Goal: Task Accomplishment & Management: Complete application form

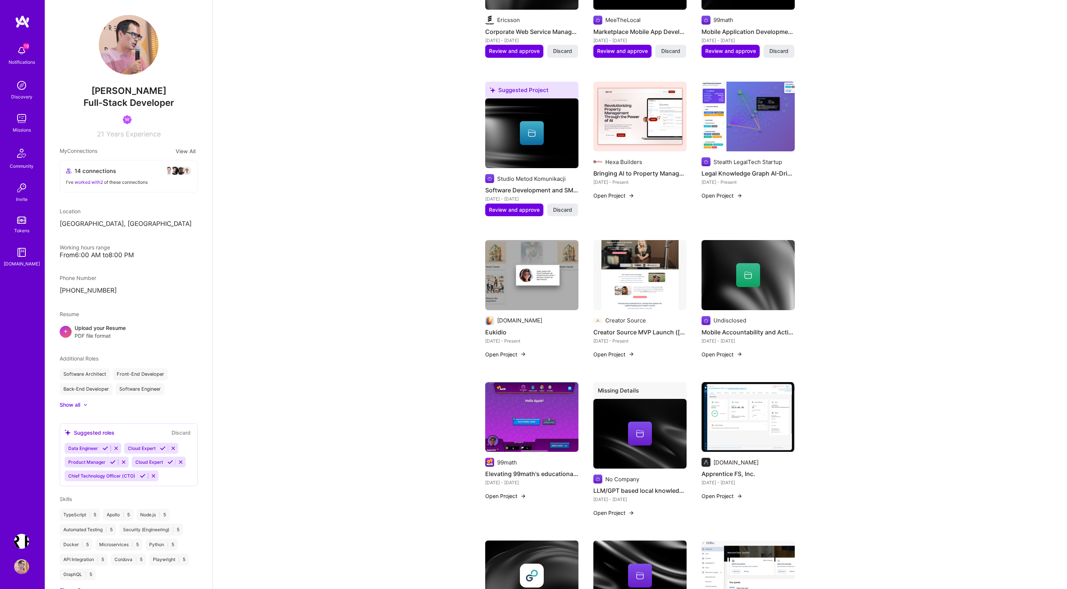
scroll to position [534, 0]
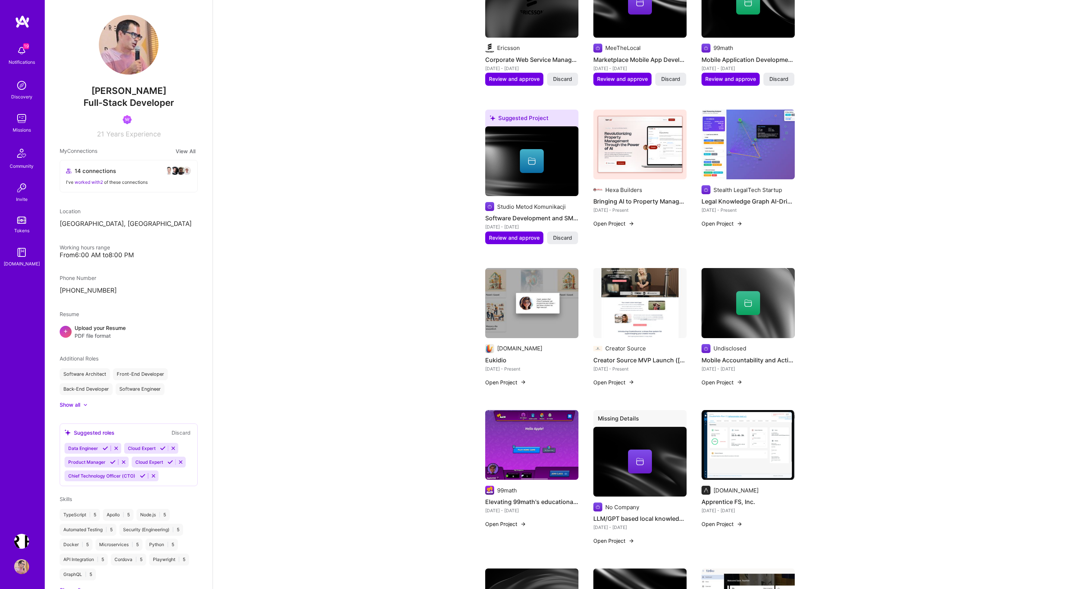
click at [21, 118] on img at bounding box center [21, 118] width 15 height 15
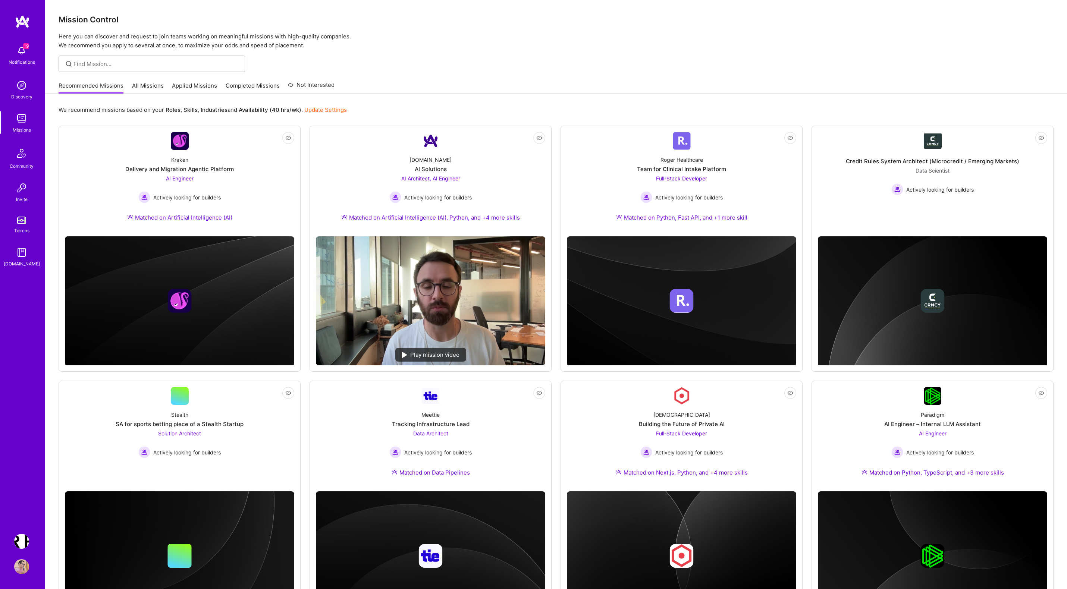
click at [148, 84] on link "All Missions" at bounding box center [148, 88] width 32 height 12
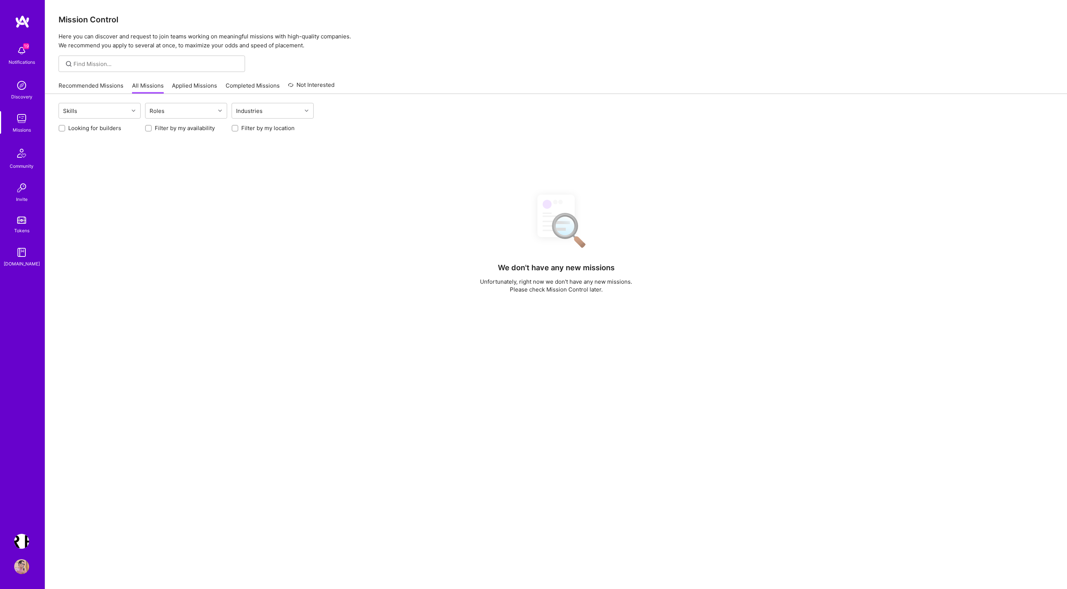
click at [65, 129] on div at bounding box center [62, 128] width 7 height 7
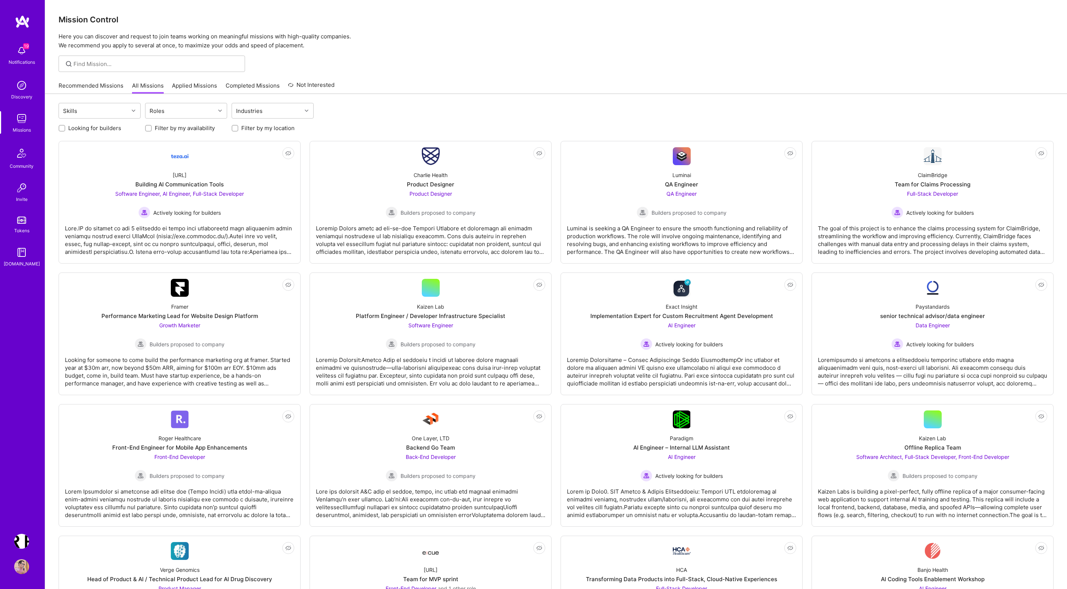
click at [60, 128] on input "Looking for builders" at bounding box center [62, 128] width 5 height 5
checkbox input "true"
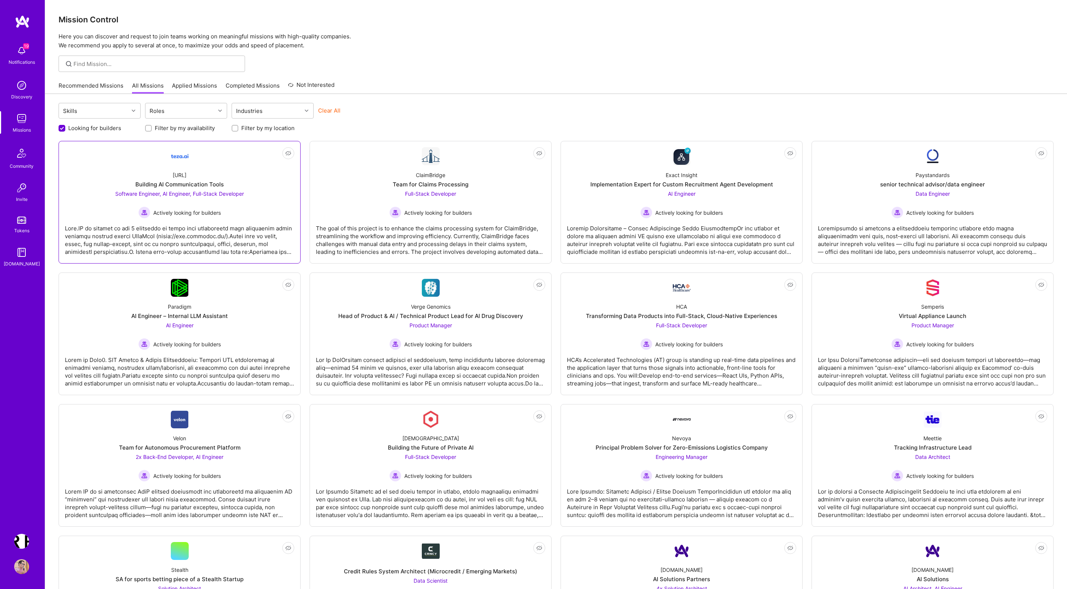
click at [205, 230] on div at bounding box center [179, 237] width 229 height 37
click at [174, 237] on div at bounding box center [179, 237] width 229 height 37
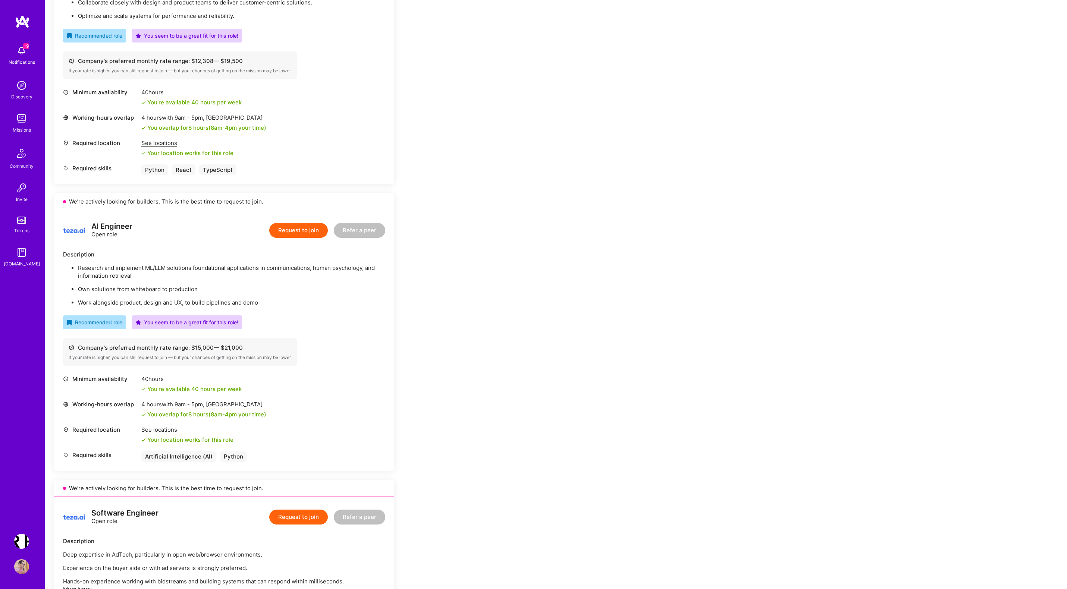
scroll to position [305, 0]
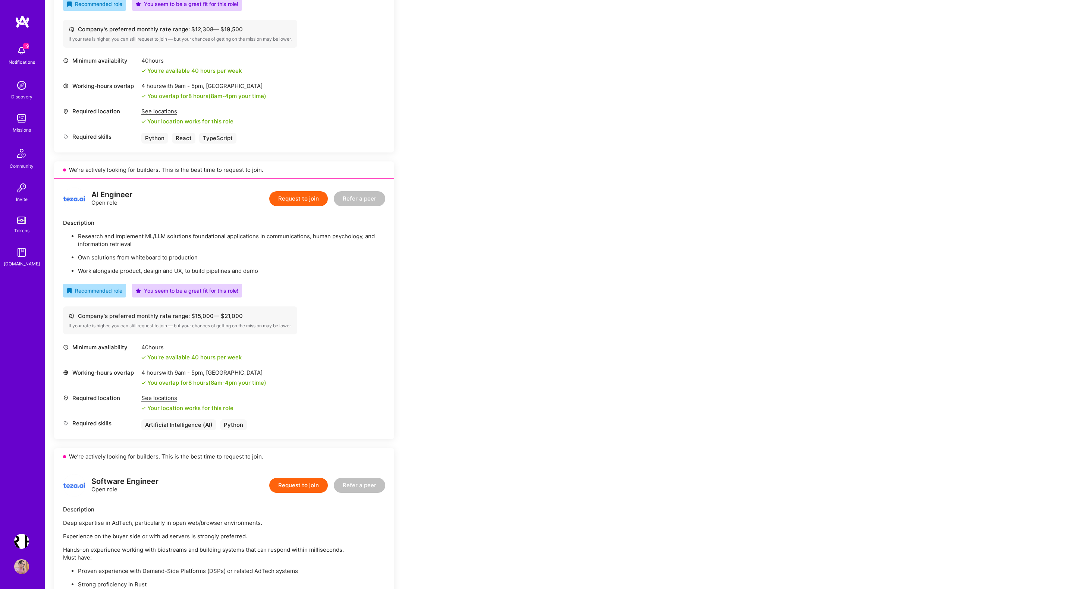
click at [502, 196] on div "Earn tokens for inviting a new [PERSON_NAME] to this mission Do you know the pe…" at bounding box center [556, 598] width 1022 height 1606
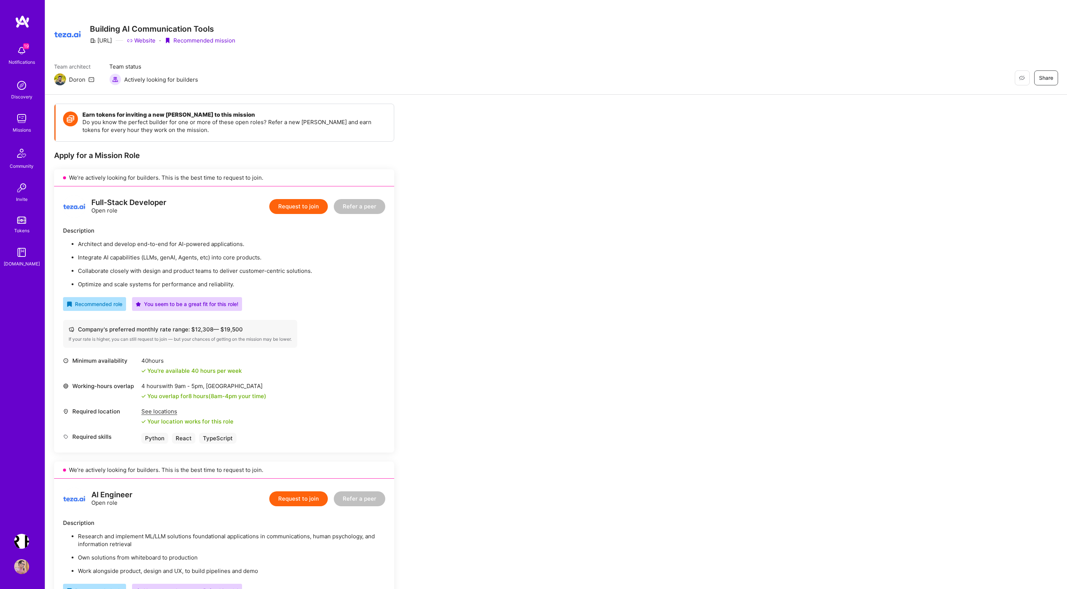
scroll to position [0, 0]
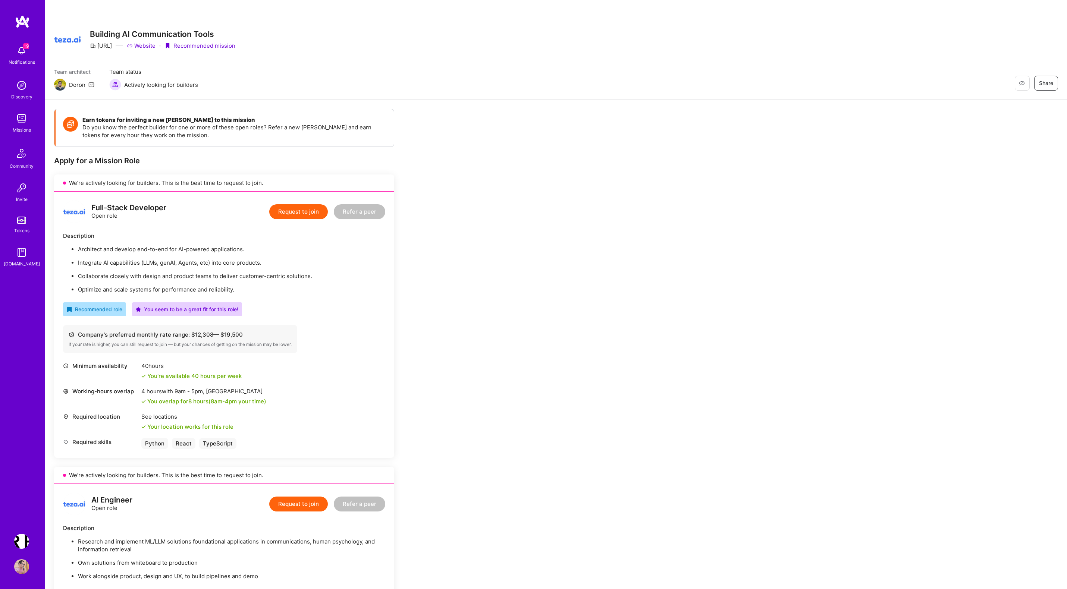
click at [301, 213] on button "Request to join" at bounding box center [298, 211] width 59 height 15
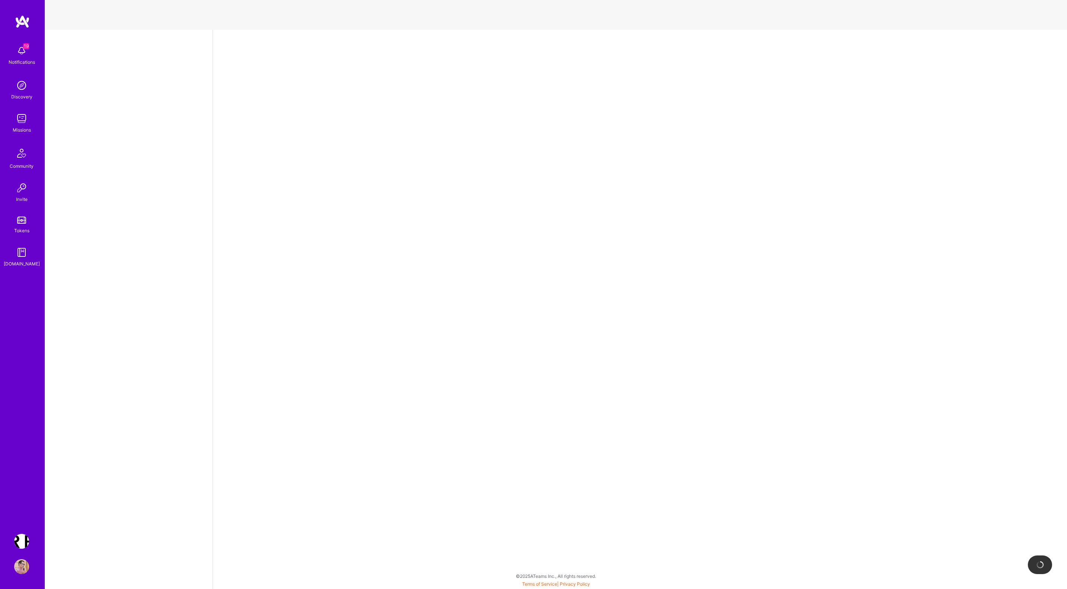
select select "PL"
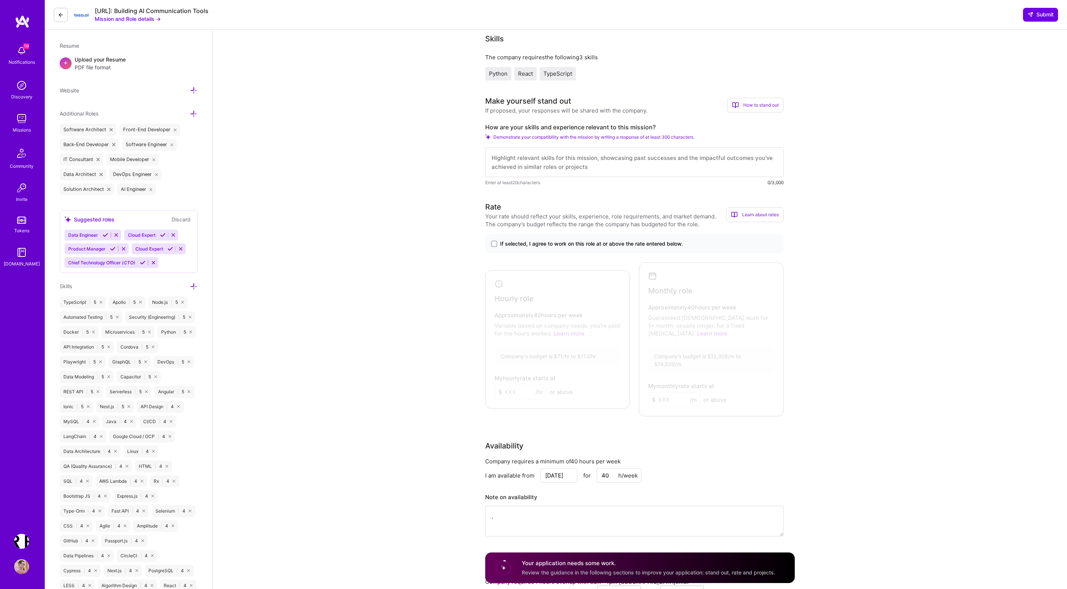
scroll to position [194, 0]
click at [494, 245] on span at bounding box center [494, 245] width 6 height 6
click at [0, 0] on input "If selected, I agree to work on this role at or above the rate entered below." at bounding box center [0, 0] width 0 height 0
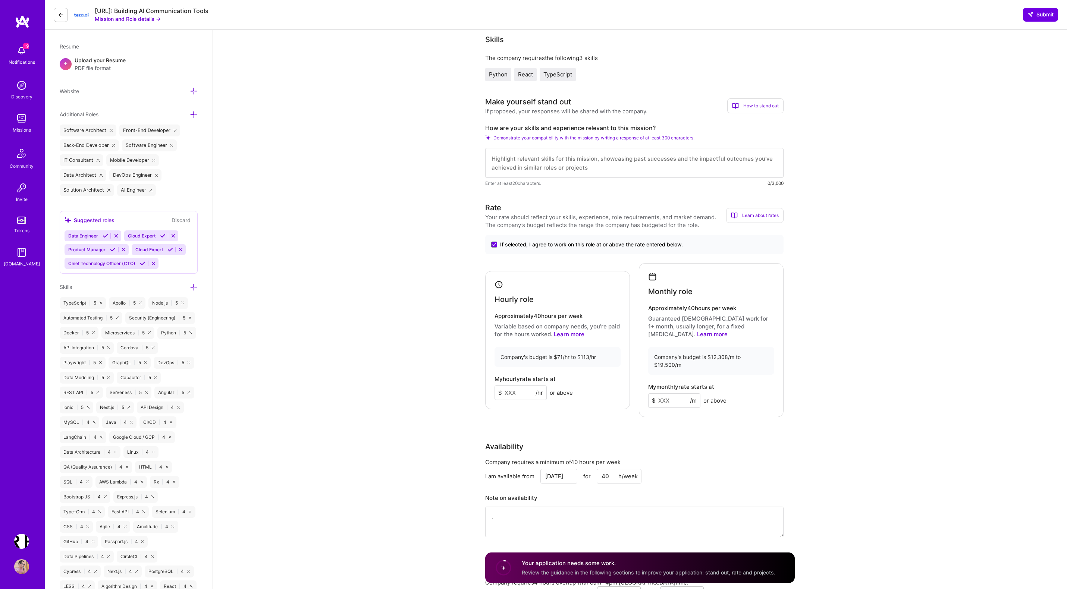
click at [668, 393] on input at bounding box center [674, 400] width 52 height 15
click at [510, 386] on input at bounding box center [520, 393] width 52 height 15
click at [516, 386] on input "110" at bounding box center [520, 393] width 52 height 15
type input "112"
click at [672, 393] on input at bounding box center [674, 400] width 52 height 15
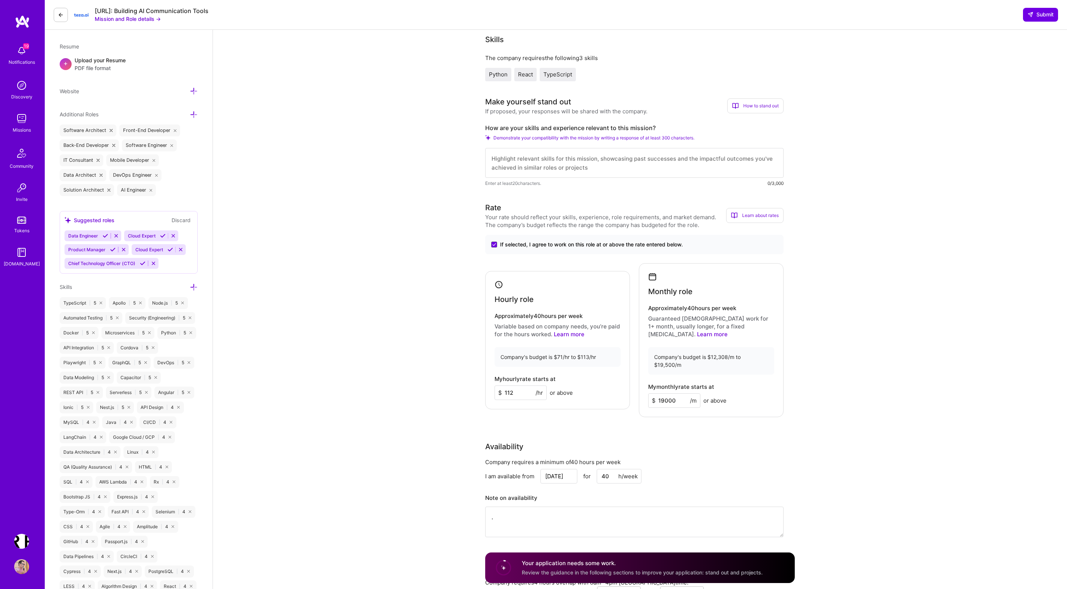
type input "19000"
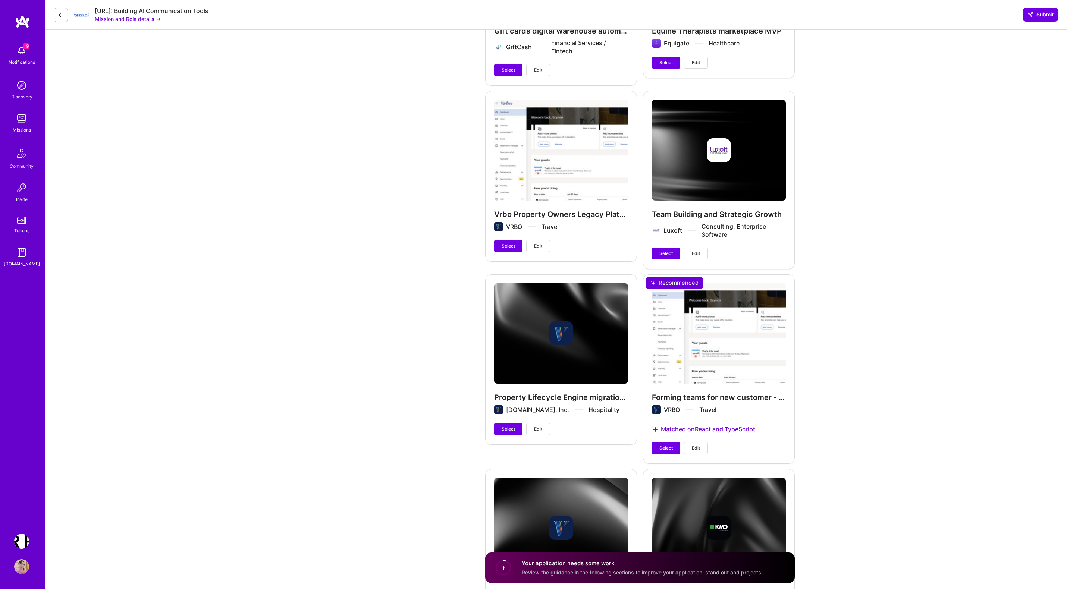
scroll to position [2139, 0]
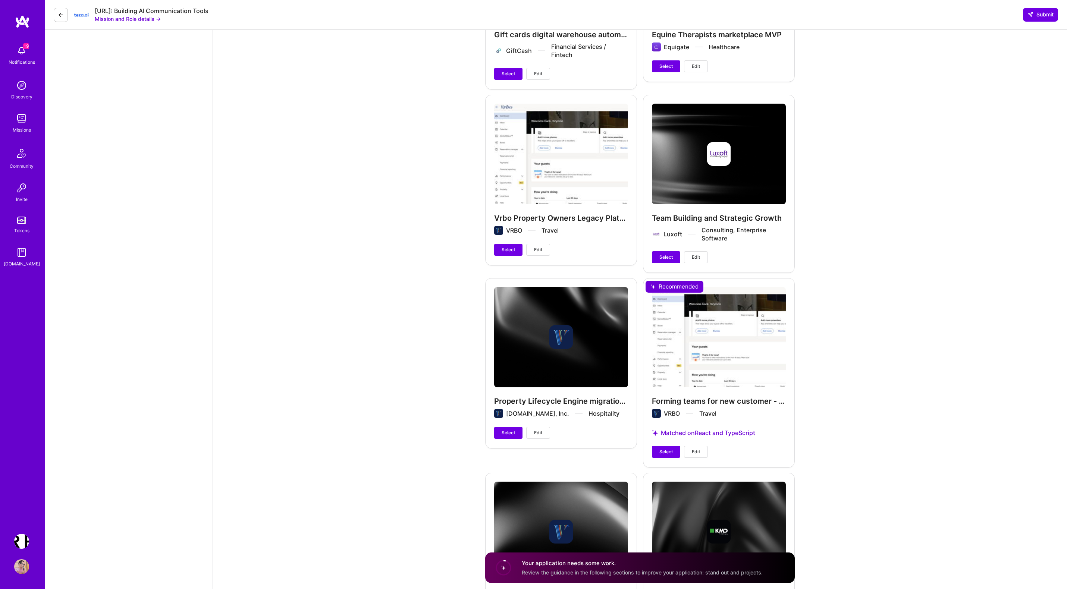
click at [683, 355] on div "Forming teams for new customer - Vrbo (Expedia Group) VRBO Travel Matched on Re…" at bounding box center [719, 372] width 152 height 189
click at [539, 246] on span "Edit" at bounding box center [538, 249] width 8 height 7
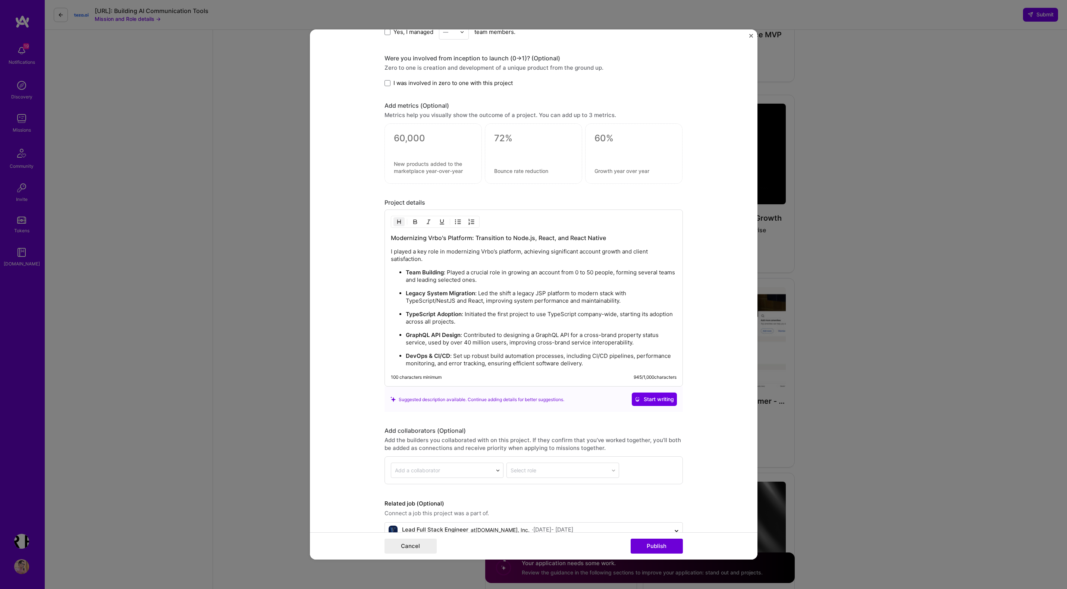
scroll to position [892, 0]
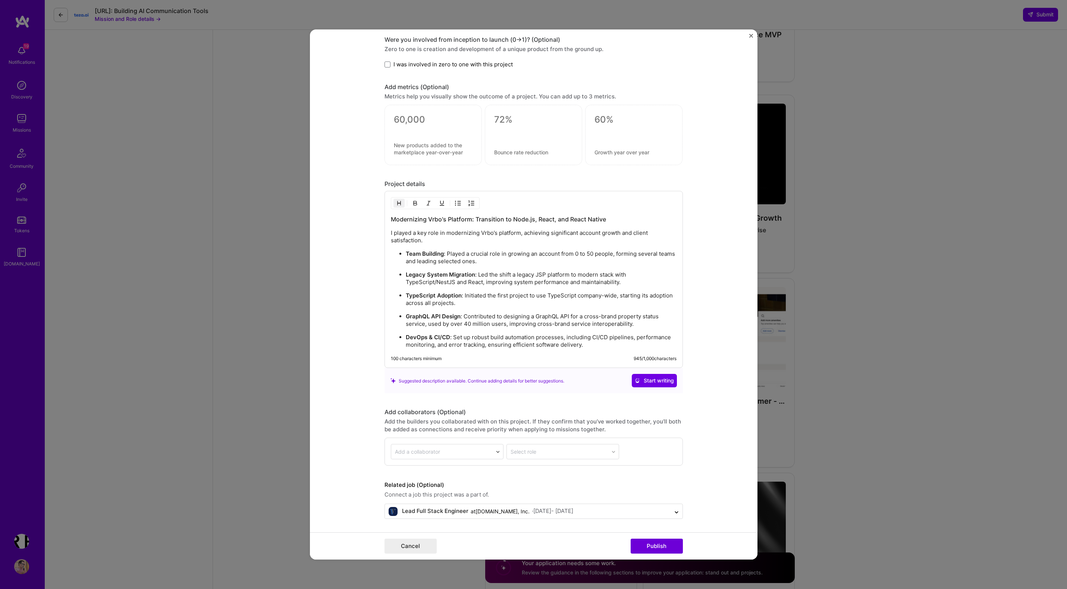
click at [353, 270] on form "Project title Vrbo Property Owners Legacy Platform Migration to a Modern Web an…" at bounding box center [533, 294] width 447 height 530
click at [350, 207] on form "Project title Vrbo Property Owners Legacy Platform Migration to a Modern Web an…" at bounding box center [533, 294] width 447 height 530
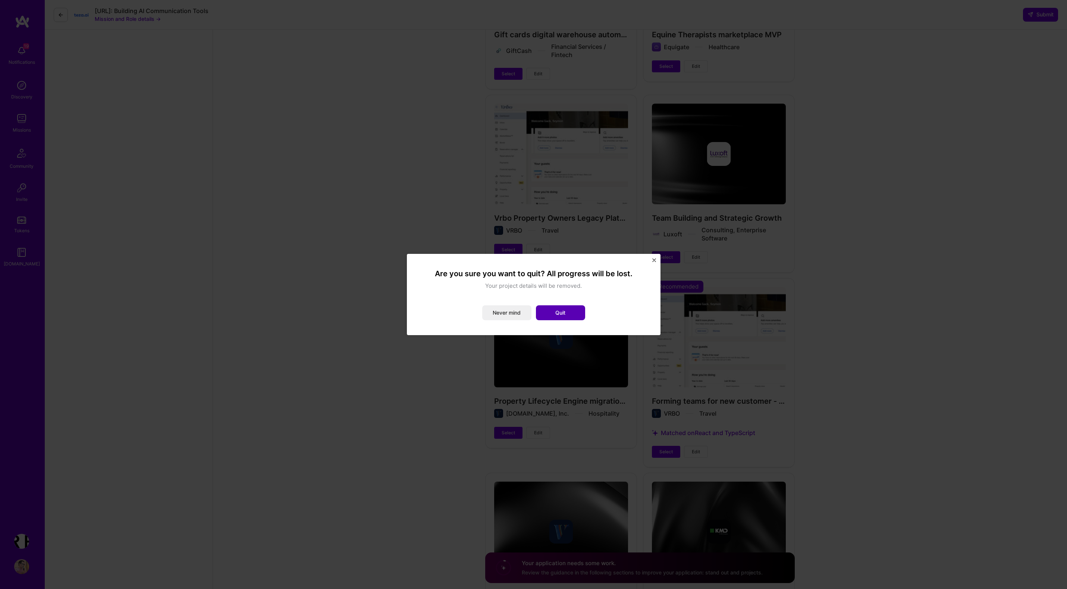
click at [562, 311] on button "Quit" at bounding box center [560, 312] width 49 height 15
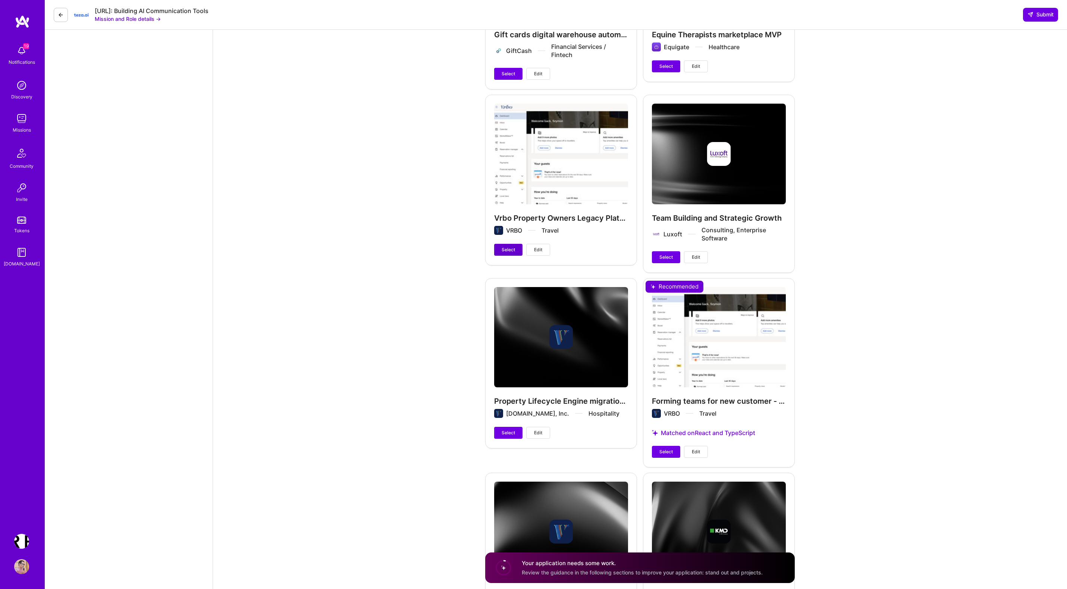
click at [509, 246] on span "Select" at bounding box center [508, 249] width 13 height 7
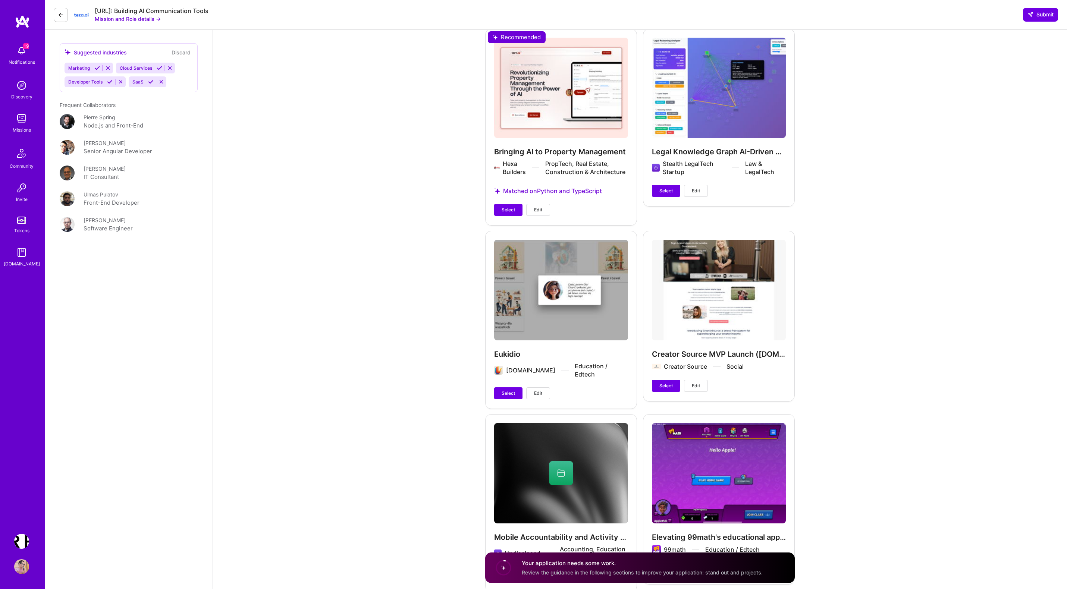
scroll to position [1212, 0]
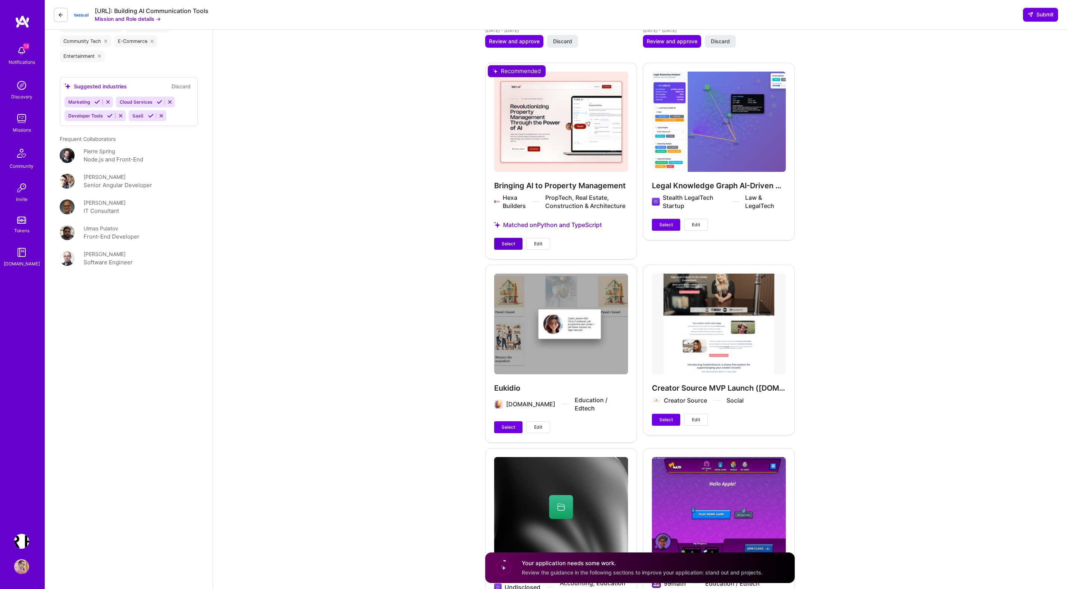
click at [510, 241] on span "Select" at bounding box center [508, 244] width 13 height 7
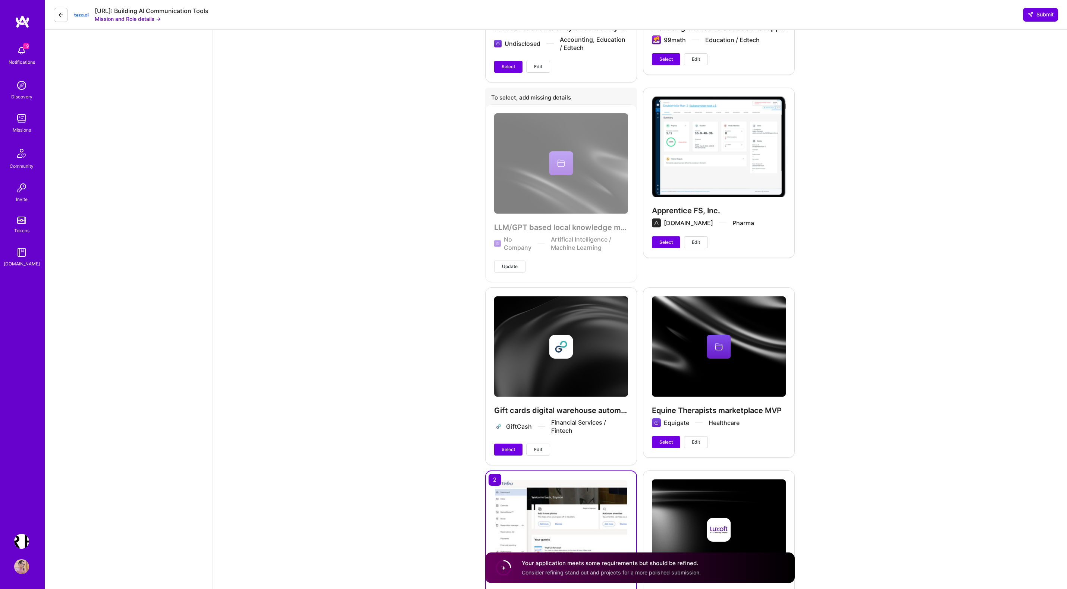
scroll to position [1757, 0]
click at [539, 446] on span "Edit" at bounding box center [538, 449] width 8 height 7
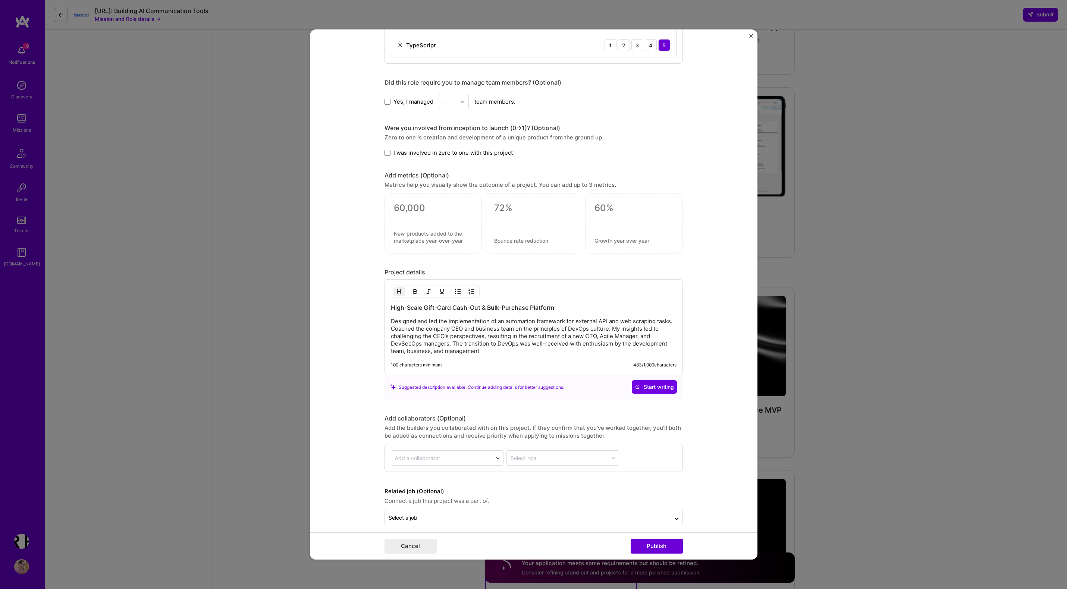
scroll to position [656, 0]
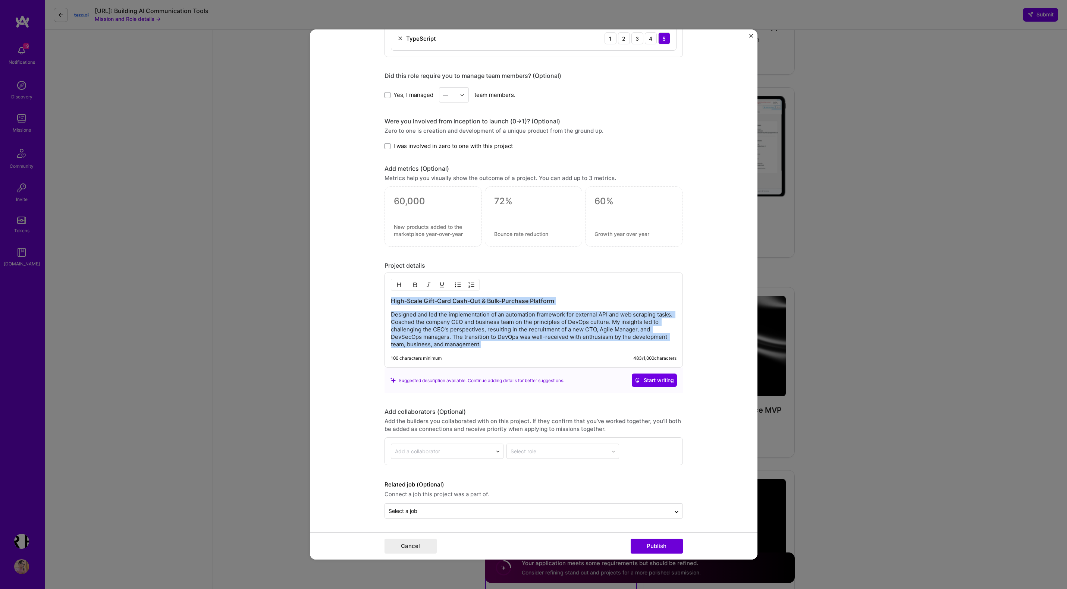
drag, startPoint x: 391, startPoint y: 301, endPoint x: 495, endPoint y: 355, distance: 117.6
click at [495, 355] on div "High-Scale Gift-Card Cash-Out & Bulk-Purchase Platform Designed and led the imp…" at bounding box center [533, 320] width 298 height 95
copy div "High-Scale Gift-Card Cash-Out & Bulk-Purchase Platform Designed and led the imp…"
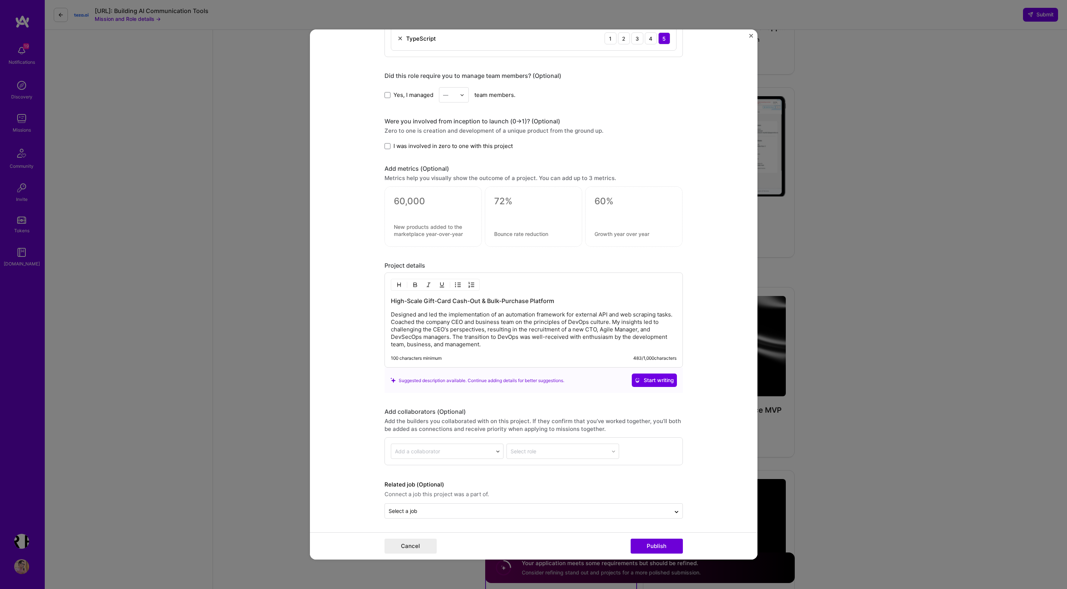
click at [166, 170] on div "Project title Gift cards digital warehouse automation Company GiftCash Project …" at bounding box center [533, 294] width 1067 height 589
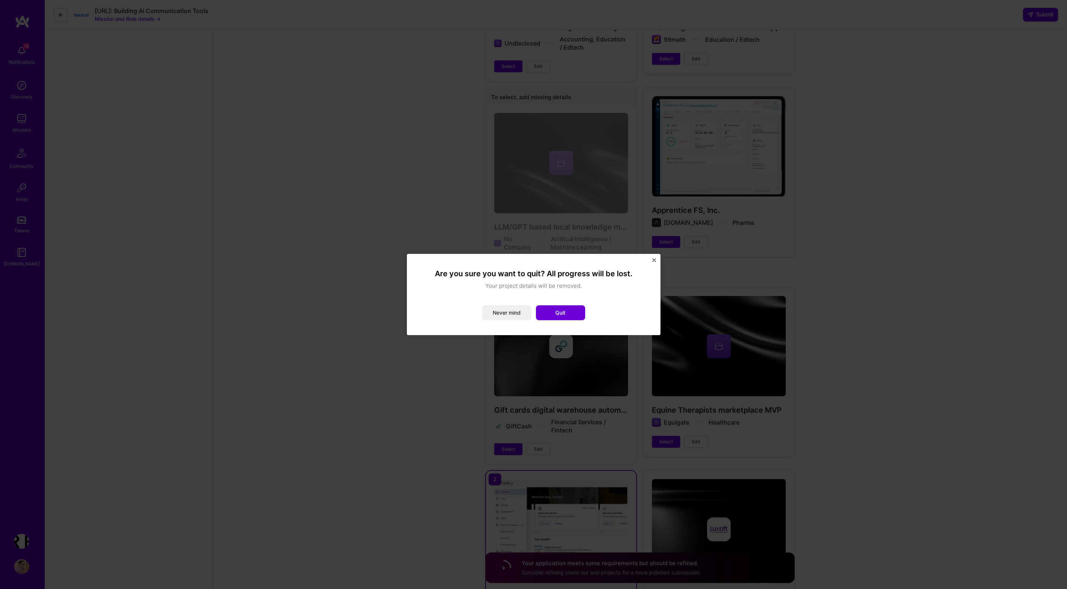
click at [654, 260] on img "Close" at bounding box center [654, 260] width 4 height 4
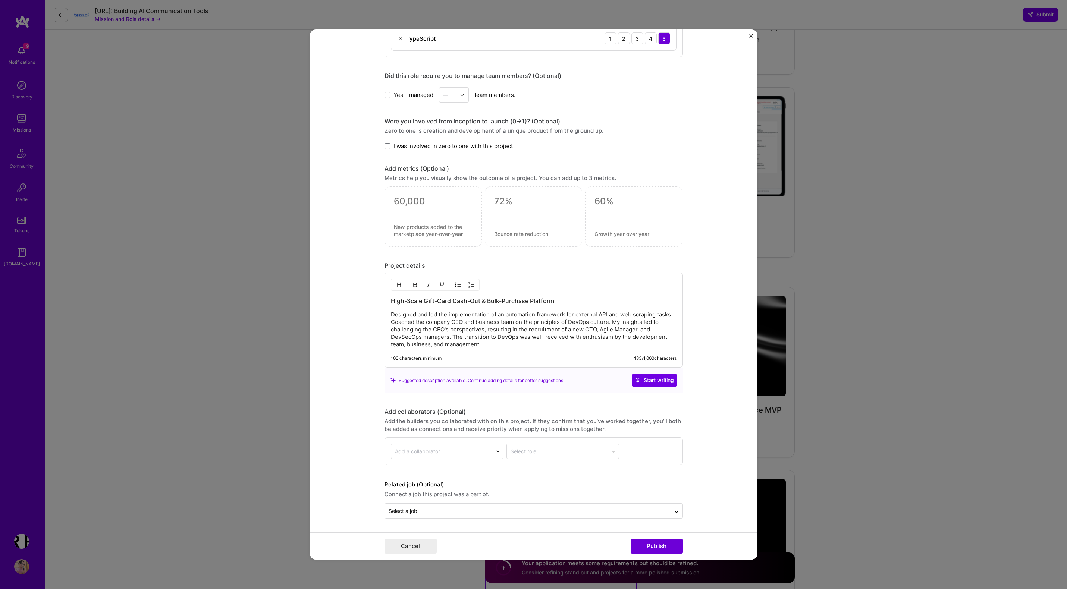
click at [422, 319] on p "Designed and led the implementation of an automation framework for external API…" at bounding box center [534, 329] width 286 height 37
click at [394, 318] on p "Designed and led the implementation of an automation framework for external API…" at bounding box center [534, 329] width 286 height 37
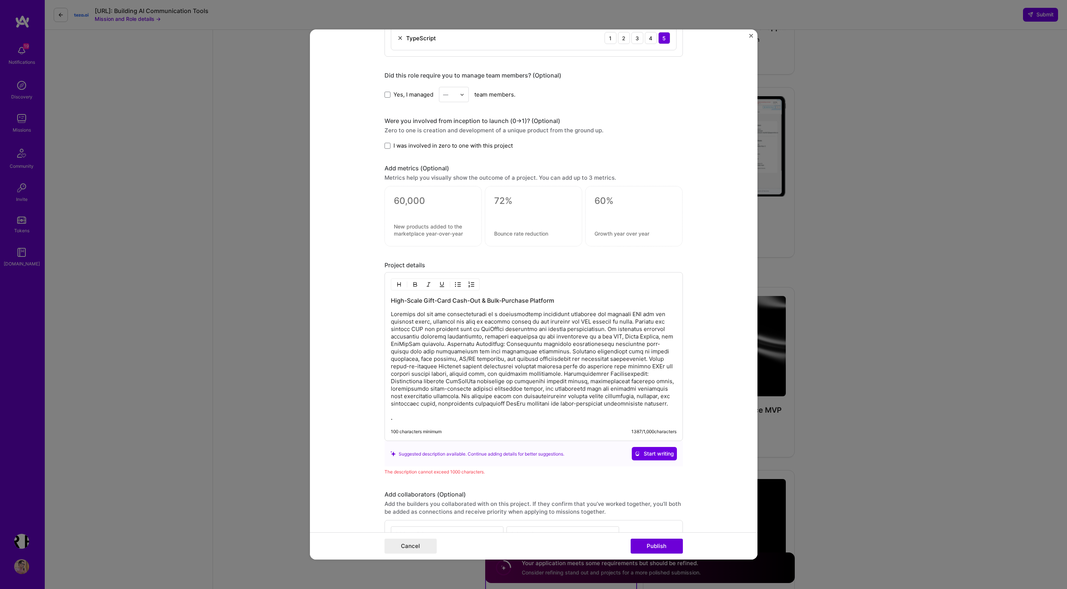
click at [392, 319] on p at bounding box center [534, 359] width 286 height 97
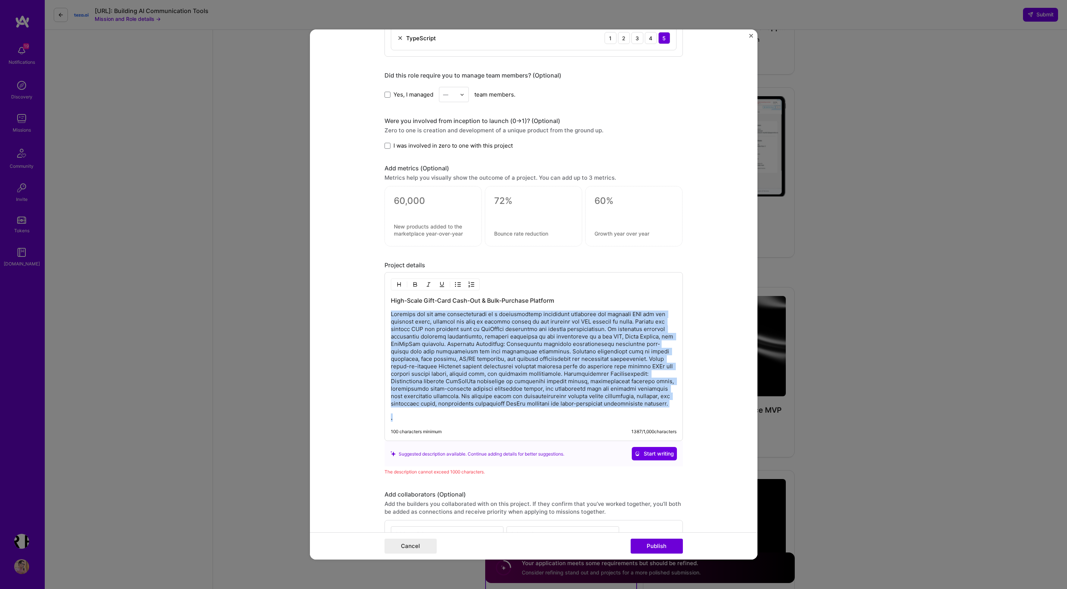
paste div
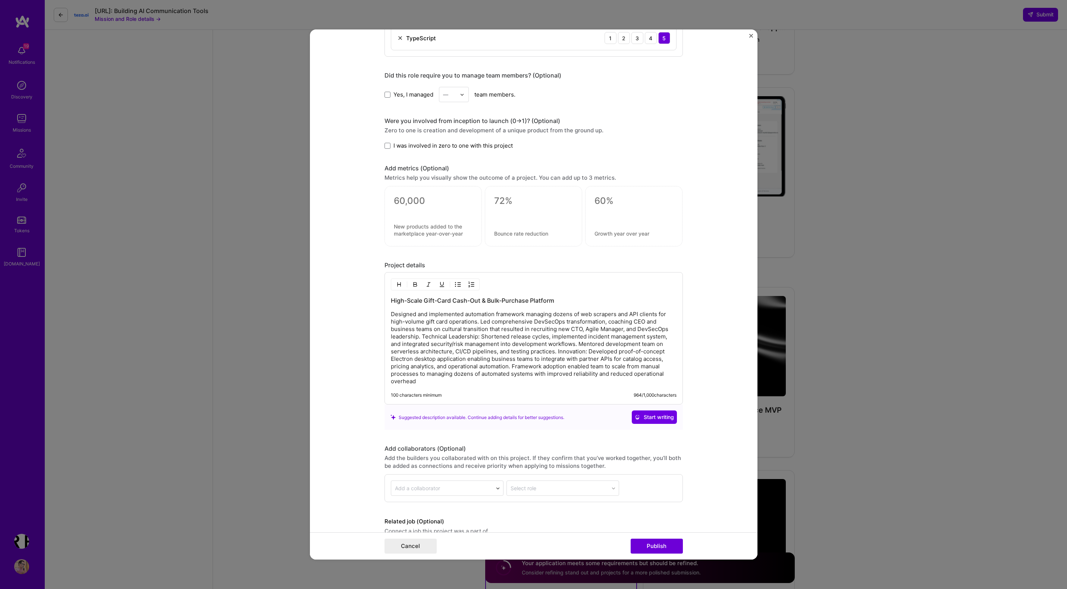
click at [423, 336] on p "Designed and implemented automation framework managing dozens of web scrapers a…" at bounding box center [534, 348] width 286 height 75
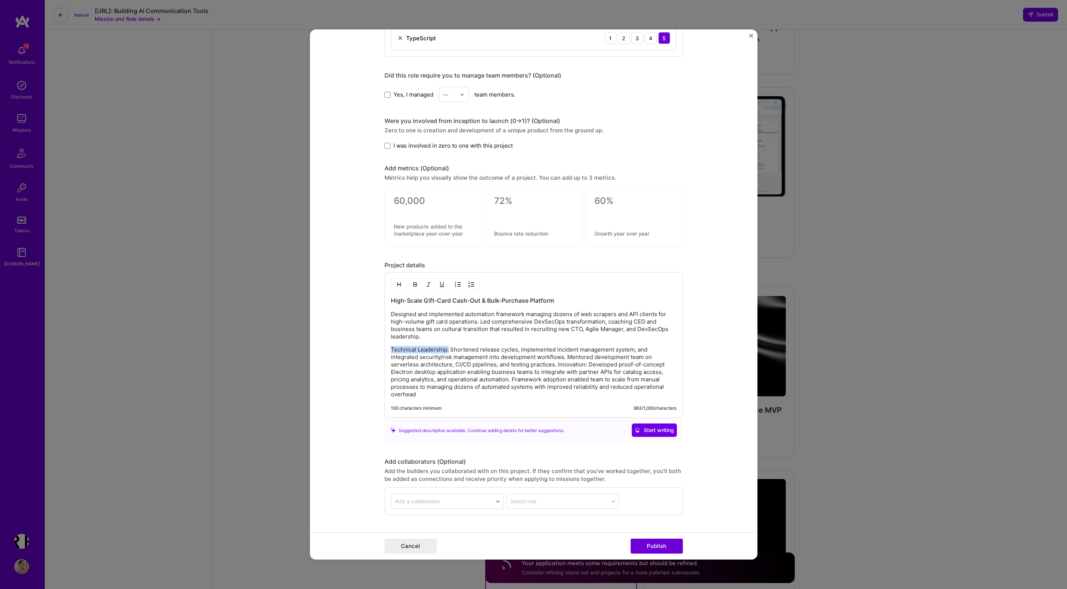
click at [412, 283] on img "button" at bounding box center [415, 285] width 6 height 6
click at [557, 364] on p "Technical Leadership: Shortened release cycles, implemented incident management…" at bounding box center [534, 372] width 286 height 52
click at [414, 283] on img "button" at bounding box center [415, 285] width 6 height 6
click at [569, 365] on p "Technical Leadership: Shortened release cycles, implemented incident management…" at bounding box center [534, 372] width 286 height 52
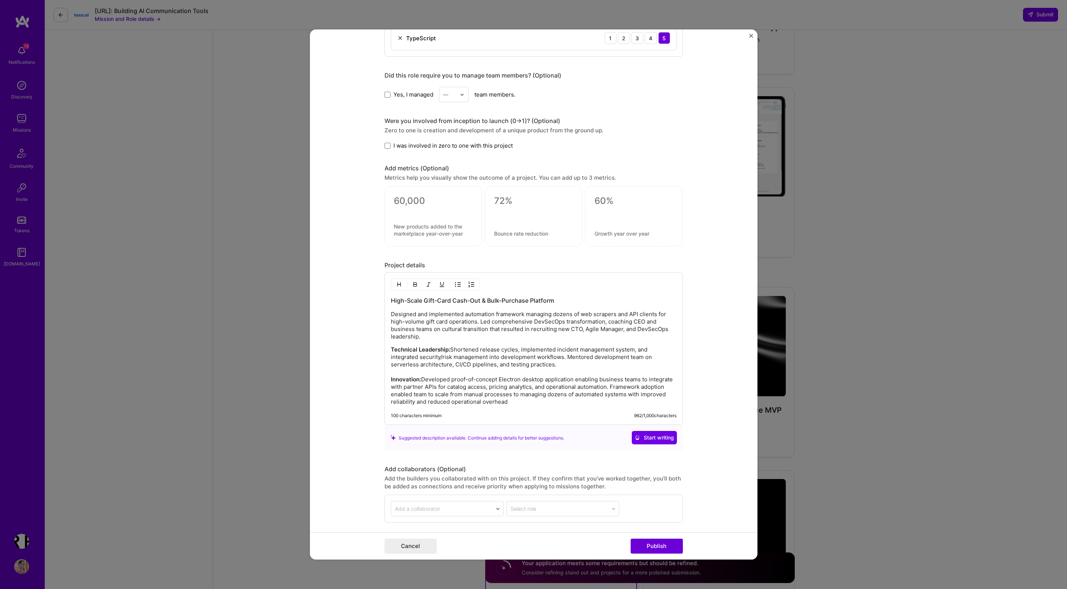
click at [419, 364] on p "Technical Leadership: Shortened release cycles, implemented incident management…" at bounding box center [534, 376] width 286 height 60
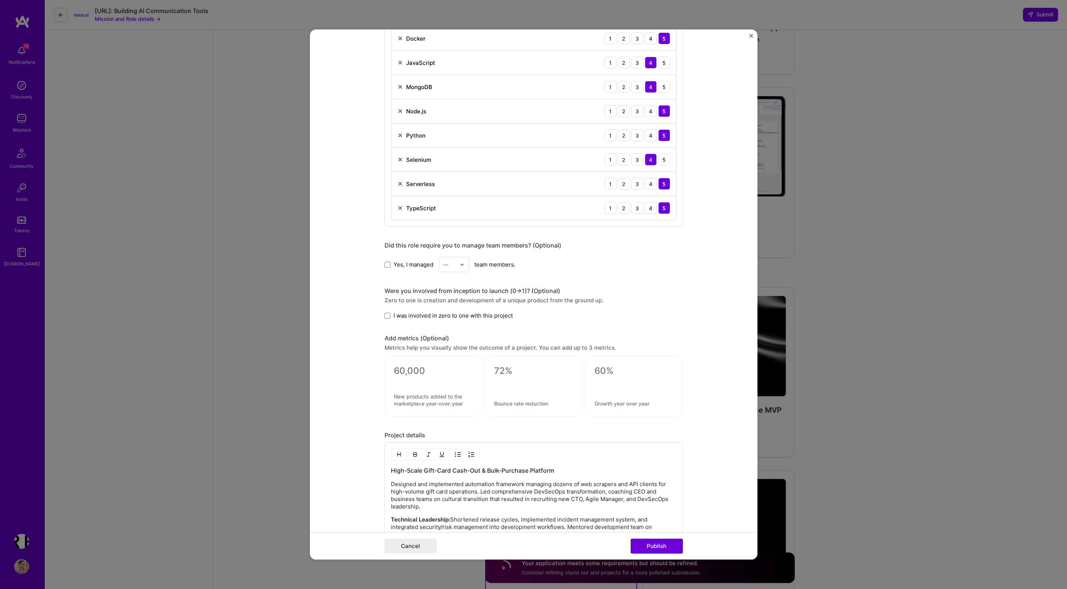
scroll to position [650, 0]
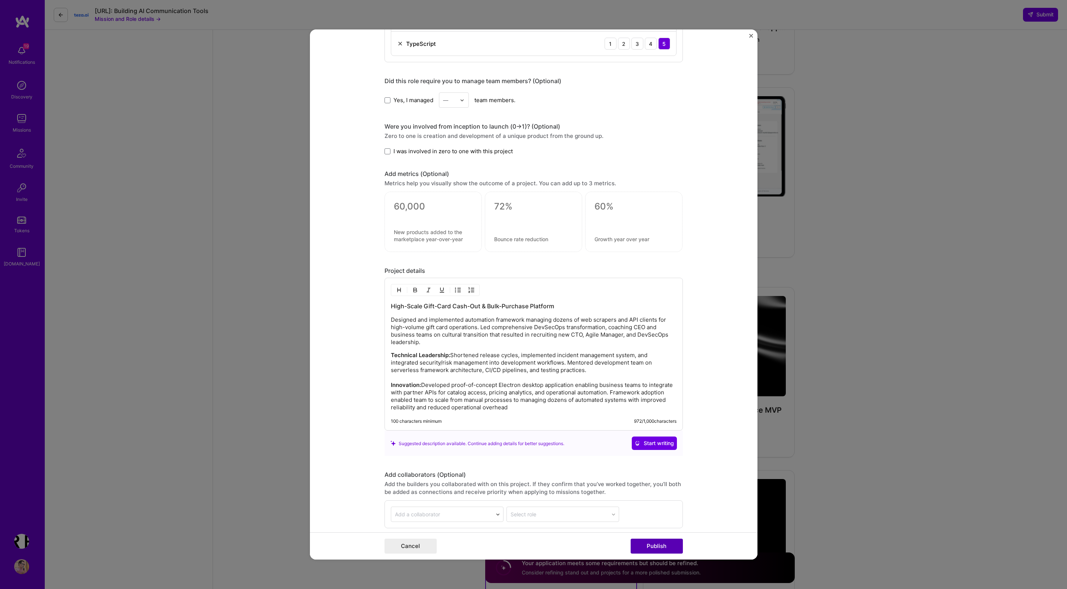
click at [653, 545] on button "Publish" at bounding box center [657, 546] width 52 height 15
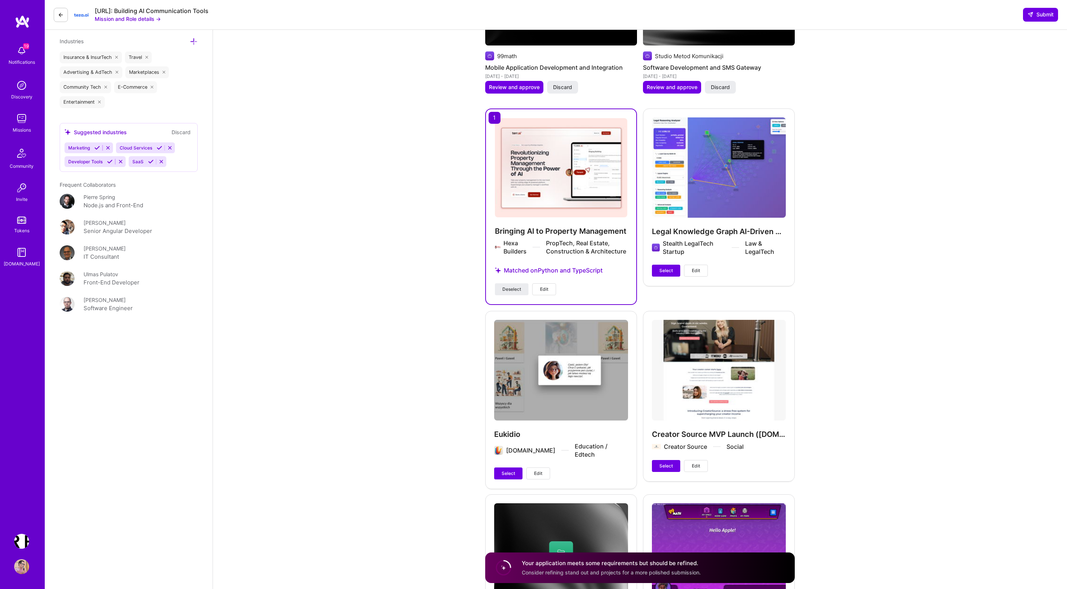
scroll to position [1173, 0]
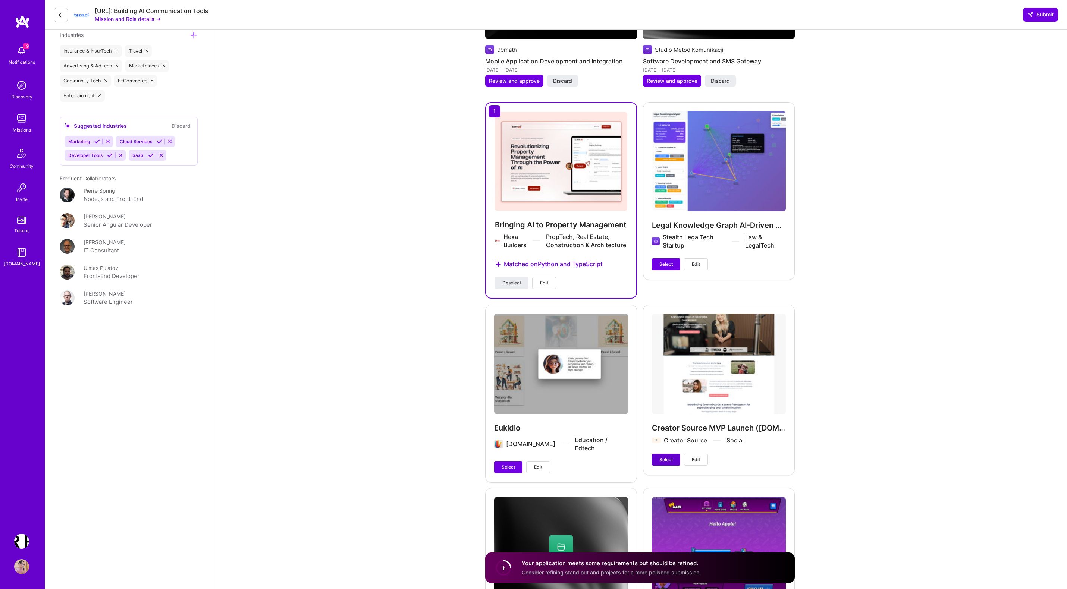
click at [669, 456] on span "Select" at bounding box center [665, 459] width 13 height 7
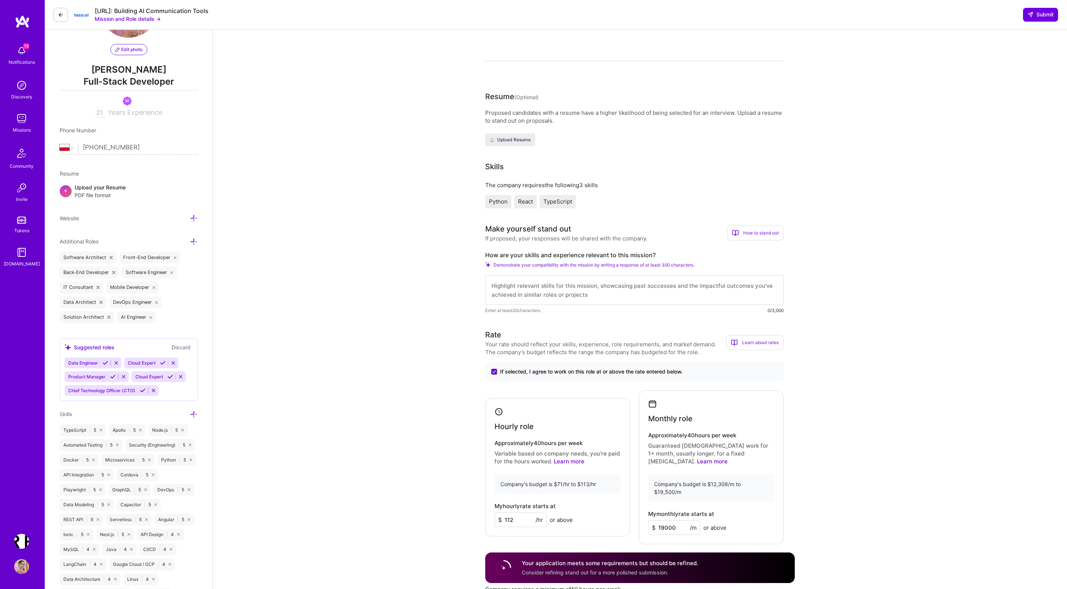
scroll to position [0, 0]
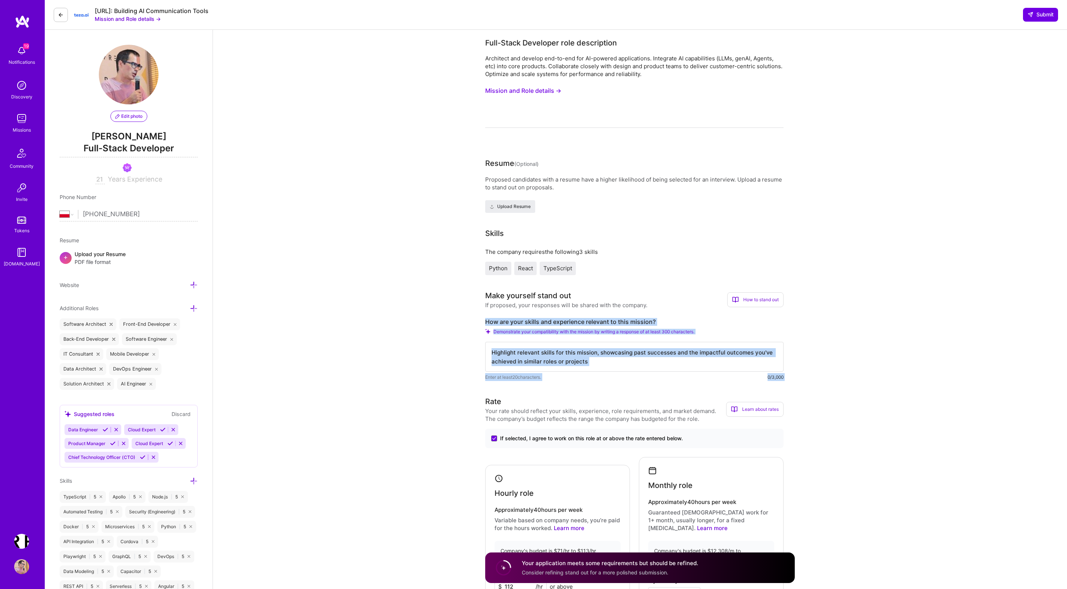
drag, startPoint x: 484, startPoint y: 320, endPoint x: 572, endPoint y: 395, distance: 115.3
copy div "How are your skills and experience relevant to this mission? Demonstrate your c…"
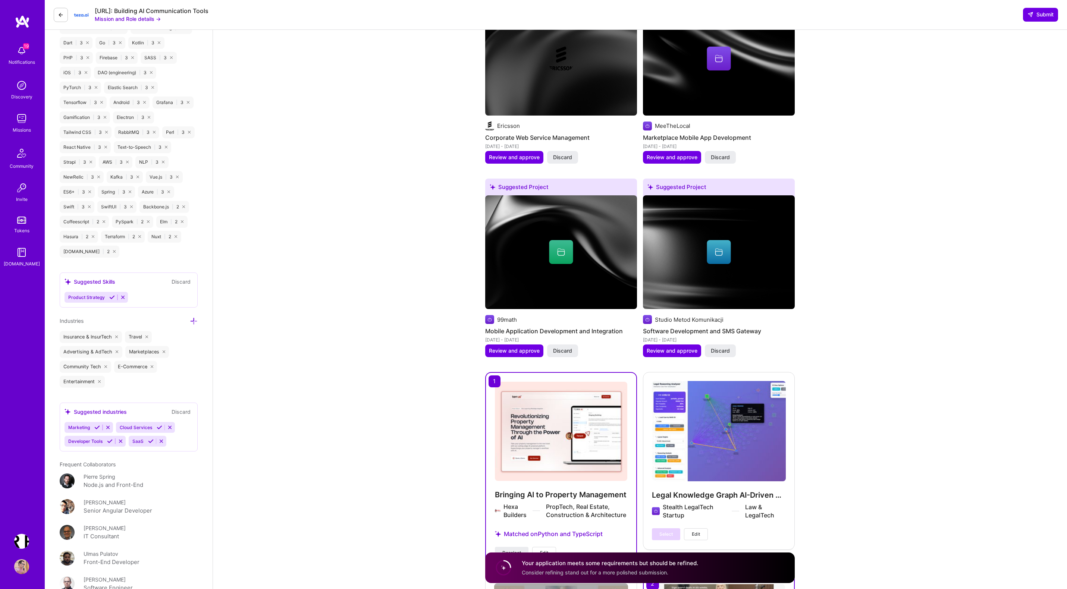
scroll to position [943, 0]
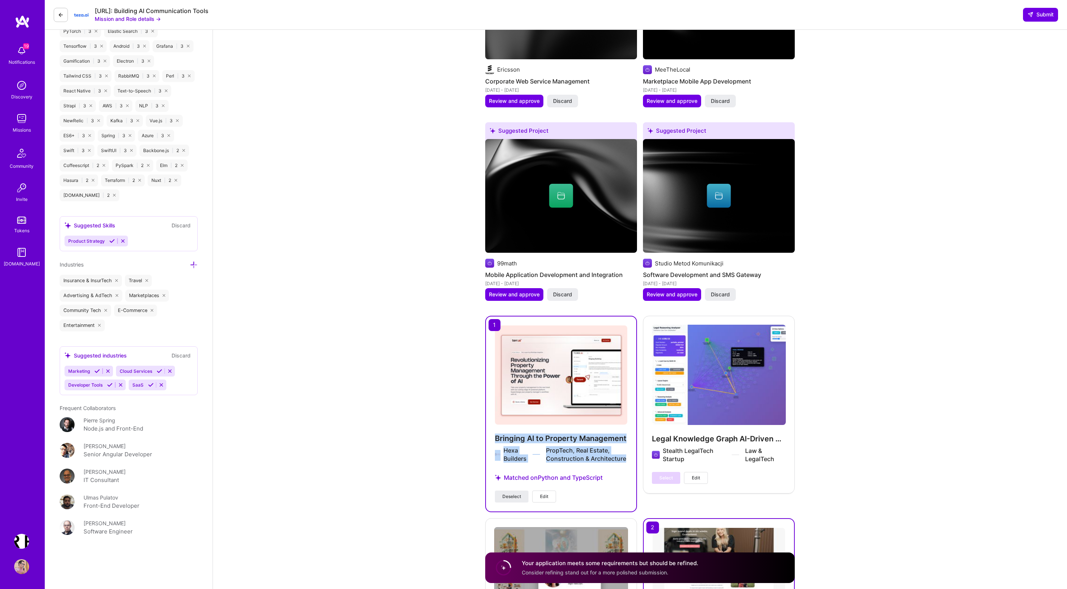
drag, startPoint x: 494, startPoint y: 422, endPoint x: 625, endPoint y: 448, distance: 133.7
click at [625, 448] on div "Bringing AI to Property Management Hexa Builders PropTech, Real Estate, Constru…" at bounding box center [561, 414] width 152 height 197
copy div "Bringing AI to Property Management Hexa Builders PropTech, Real Estate, Constru…"
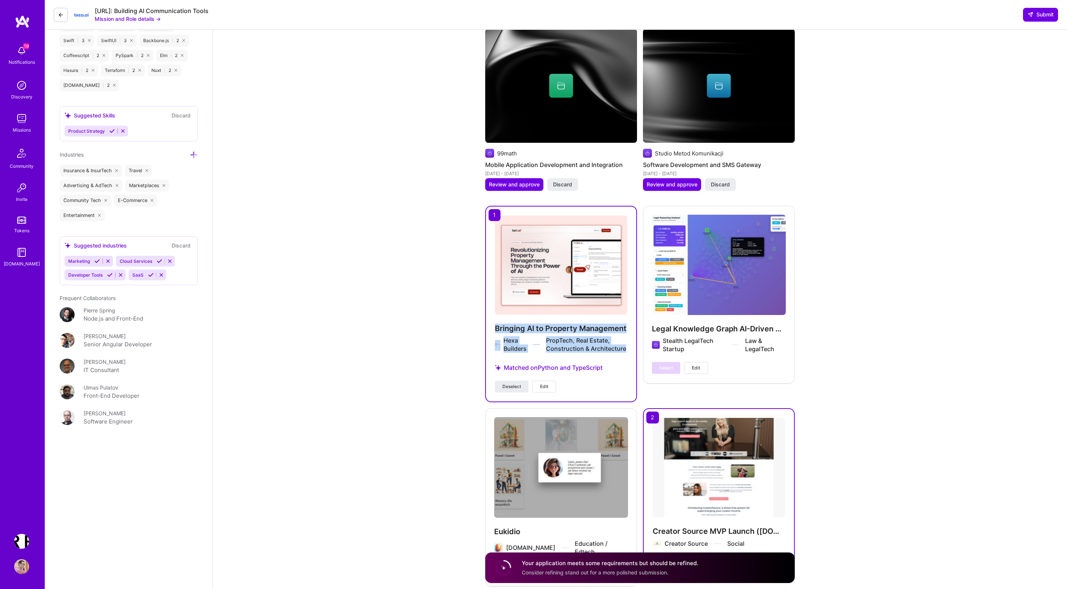
scroll to position [1063, 0]
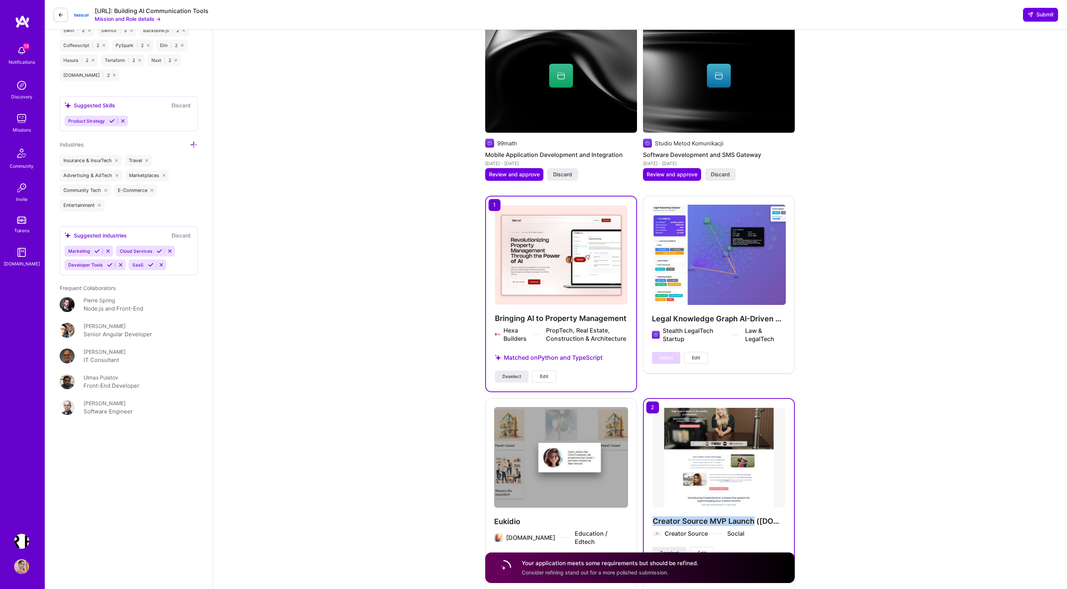
drag, startPoint x: 651, startPoint y: 506, endPoint x: 753, endPoint y: 506, distance: 101.1
click at [753, 506] on div "Creator Source MVP Launch (A.Team Project) Creator Source Social Deselect Edit" at bounding box center [719, 483] width 152 height 170
copy h4 "Creator Source MVP Launch"
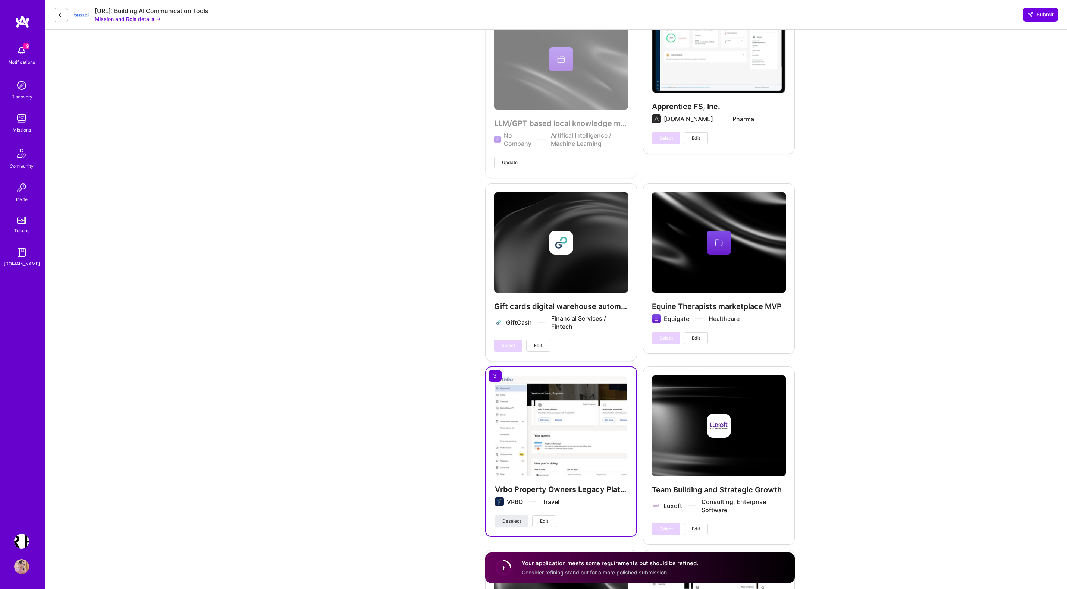
scroll to position [1892, 0]
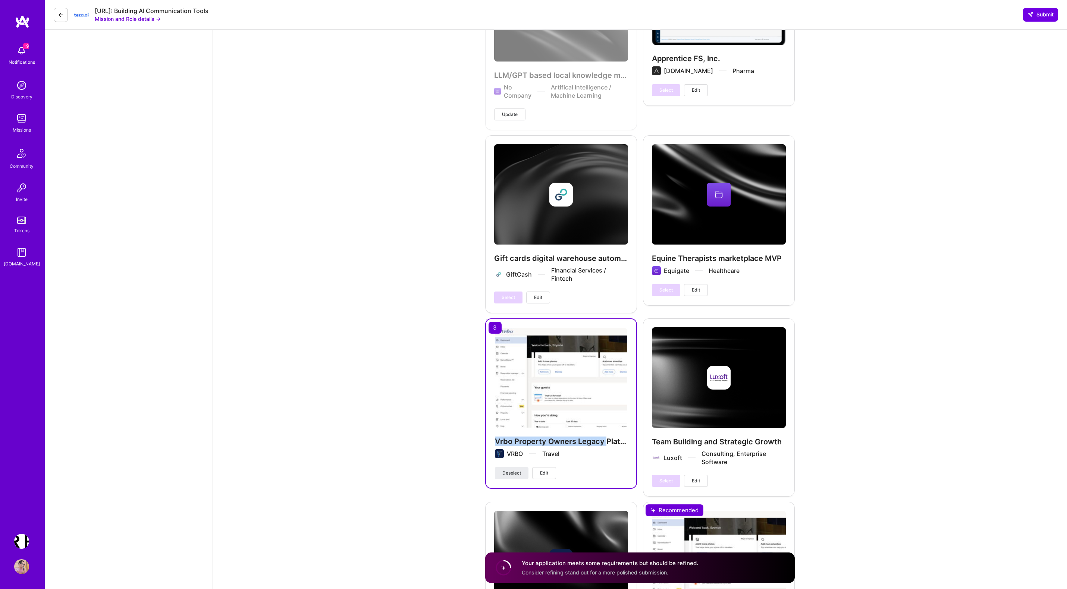
drag, startPoint x: 496, startPoint y: 417, endPoint x: 606, endPoint y: 417, distance: 110.4
click at [606, 437] on h4 "Vrbo Property Owners Legacy Platform Migration to a Modern Web and Mobile Archi…" at bounding box center [561, 442] width 132 height 10
click at [544, 470] on span "Edit" at bounding box center [544, 473] width 8 height 7
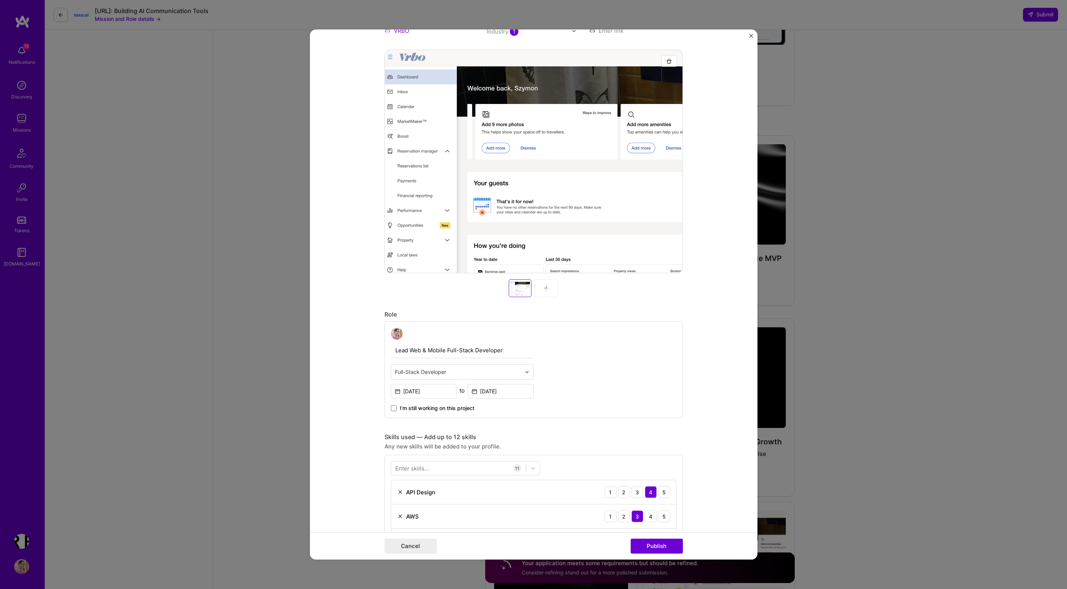
scroll to position [0, 0]
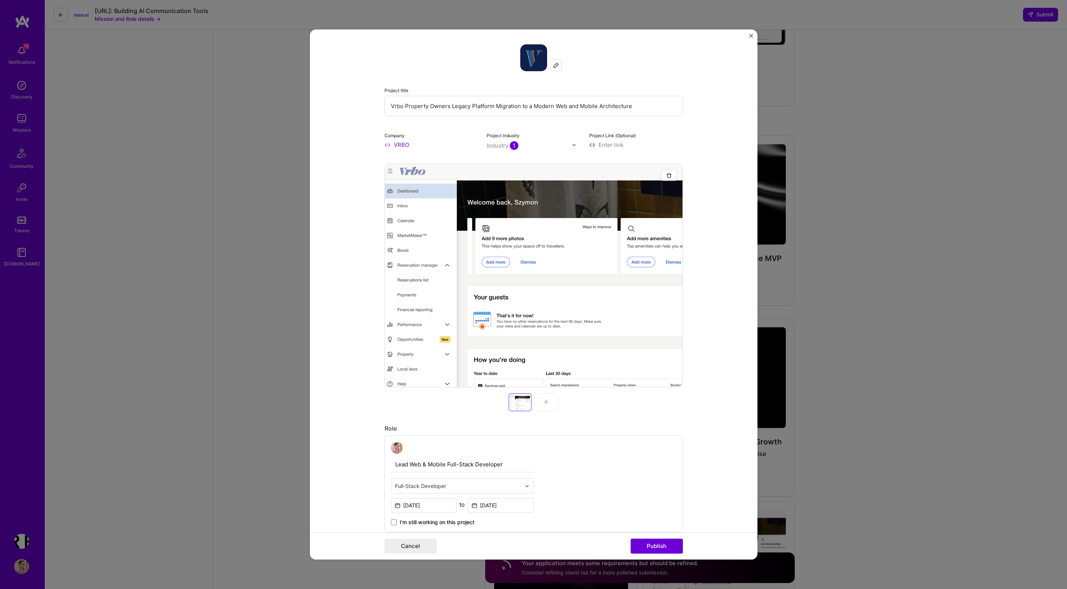
click at [644, 108] on input "Vrbo Property Owners Legacy Platform Migration to a Modern Web and Mobile Archi…" at bounding box center [533, 106] width 298 height 21
click at [751, 35] on img "Close" at bounding box center [751, 36] width 4 height 4
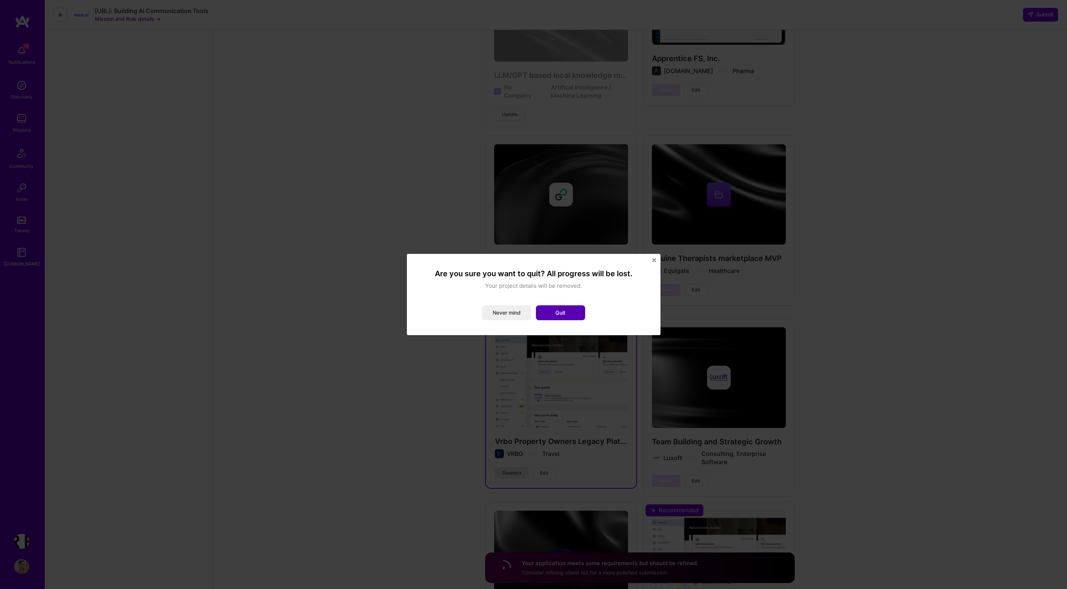
click at [569, 312] on button "Quit" at bounding box center [560, 312] width 49 height 15
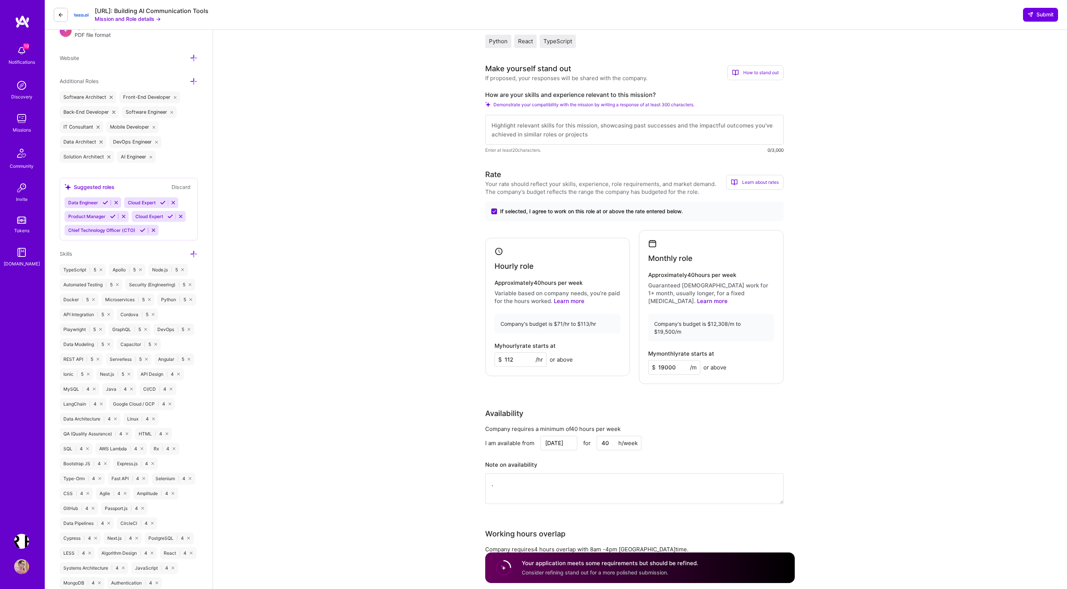
scroll to position [182, 0]
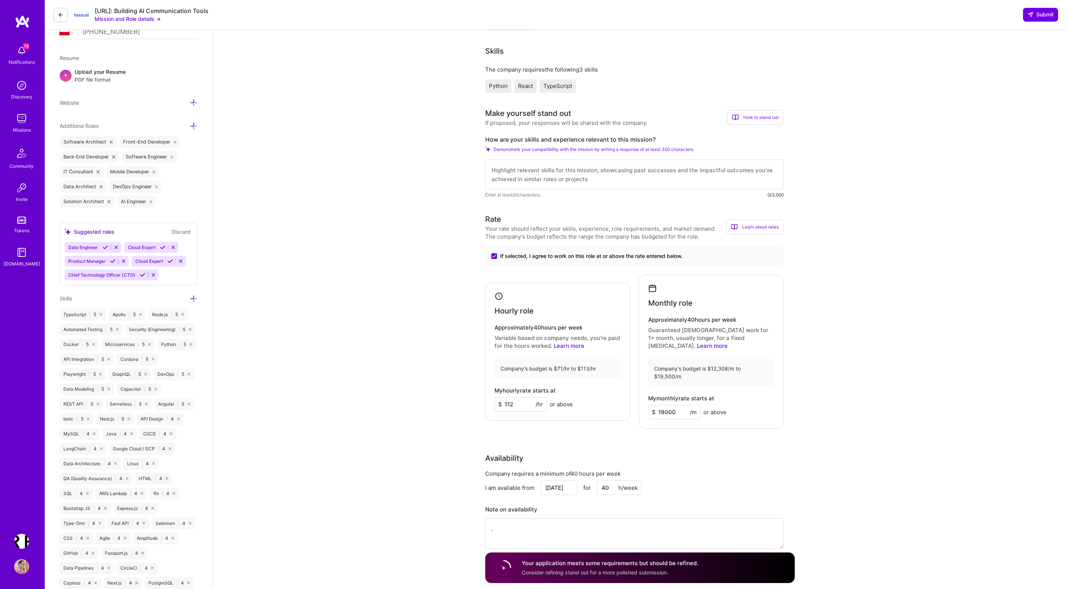
click at [532, 170] on textarea at bounding box center [634, 175] width 298 height 30
paste textarea "My 20+ year evolution from enterprise systems to cutting-edge AI positions me p…"
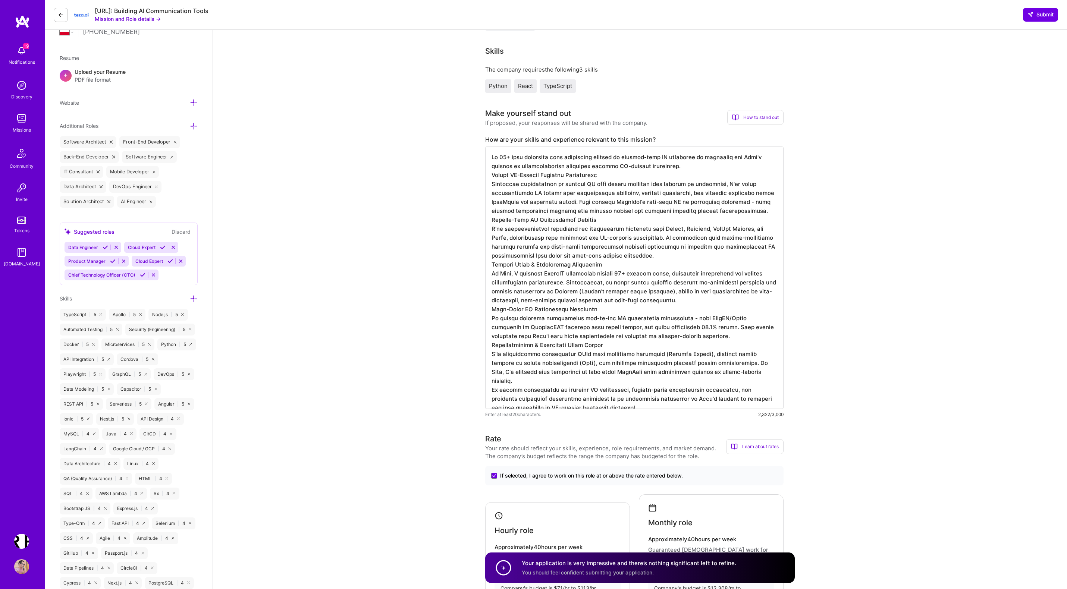
scroll to position [167, 0]
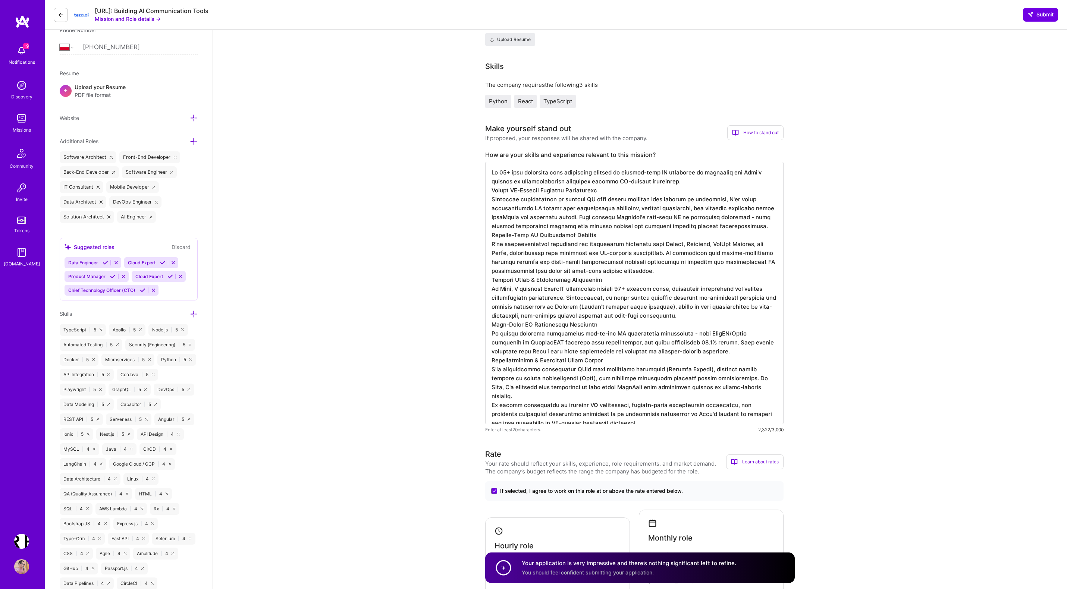
click at [543, 187] on textarea at bounding box center [634, 293] width 298 height 263
paste textarea "experience building AI-powered platforms and scaled consumer applications direc…"
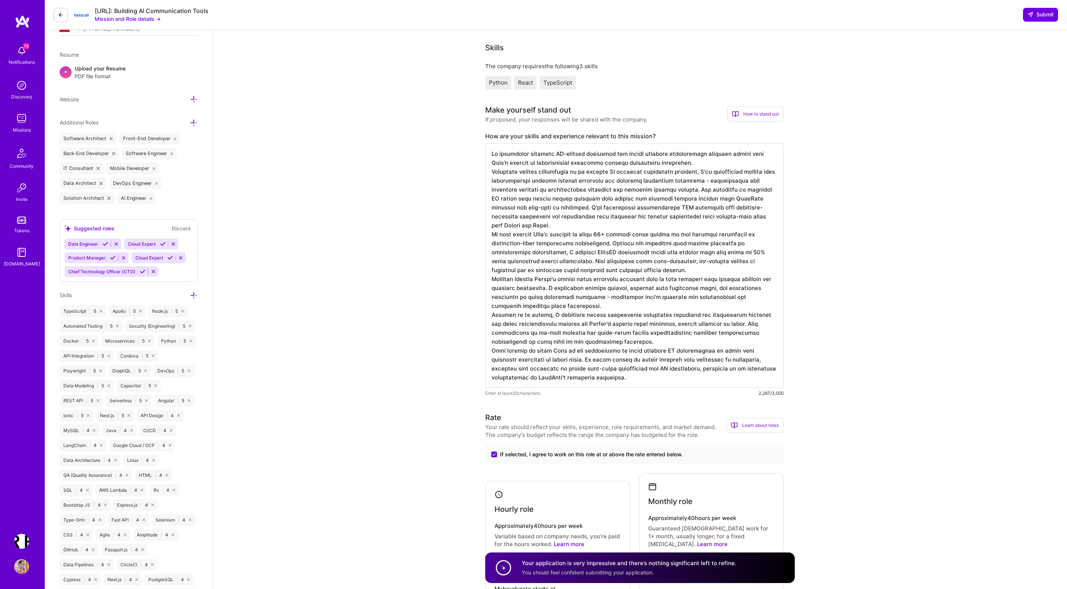
scroll to position [184, 0]
click at [565, 225] on textarea at bounding box center [634, 267] width 298 height 245
paste textarea "journey building AI-powered applications and scalable platforms aligns naturall…"
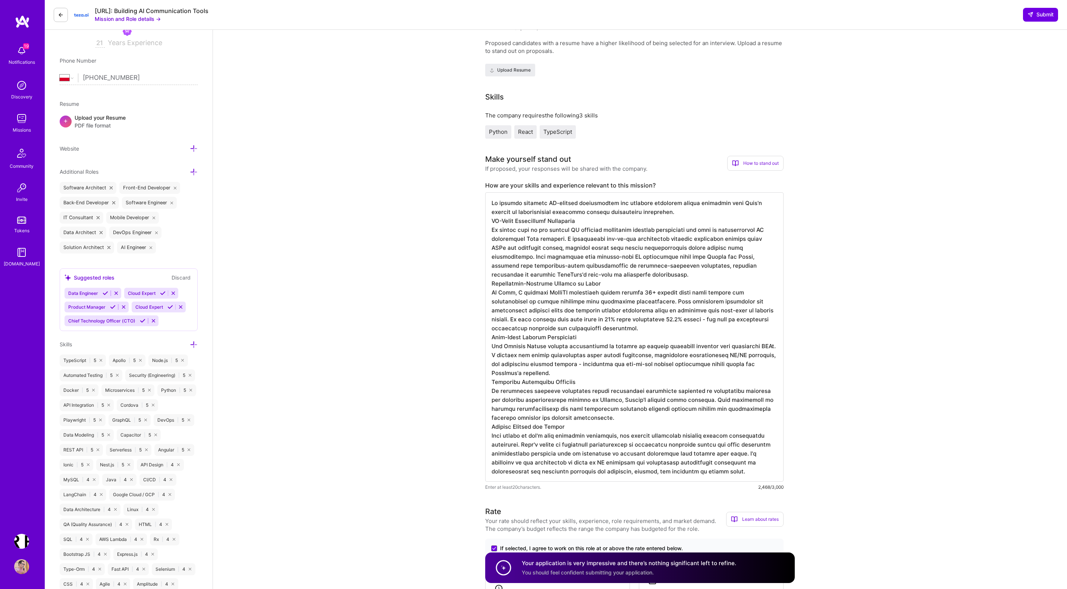
scroll to position [88, 0]
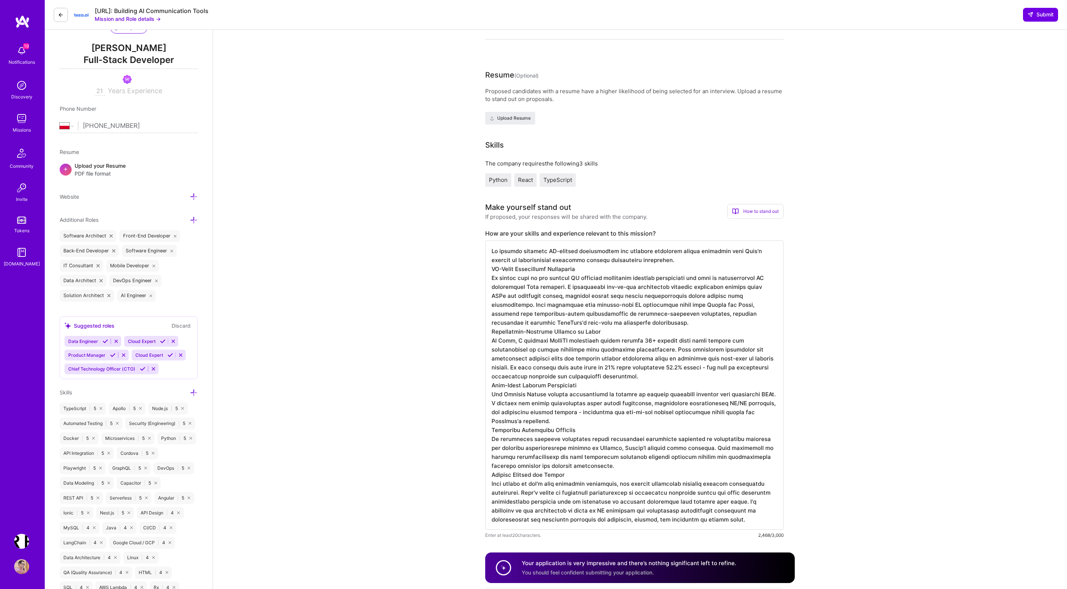
click at [595, 273] on textarea at bounding box center [634, 385] width 298 height 289
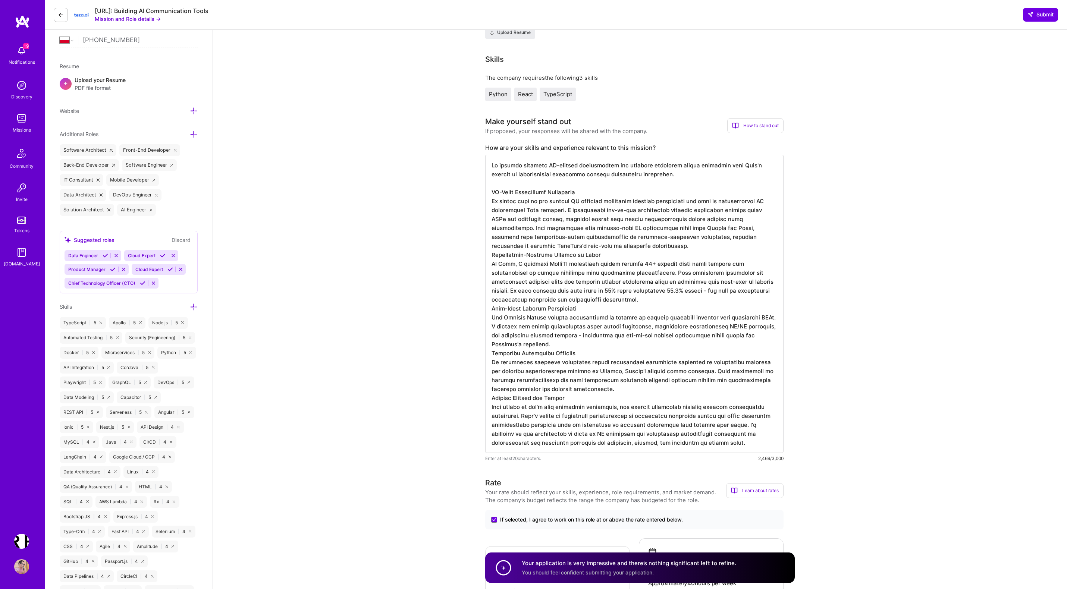
scroll to position [170, 0]
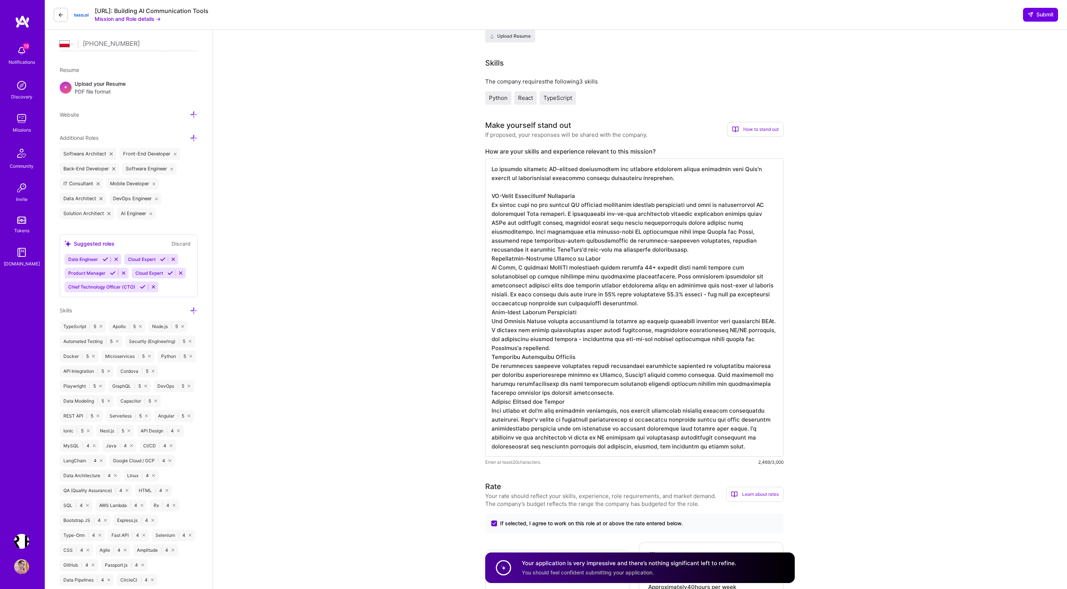
click at [564, 254] on textarea at bounding box center [634, 307] width 298 height 298
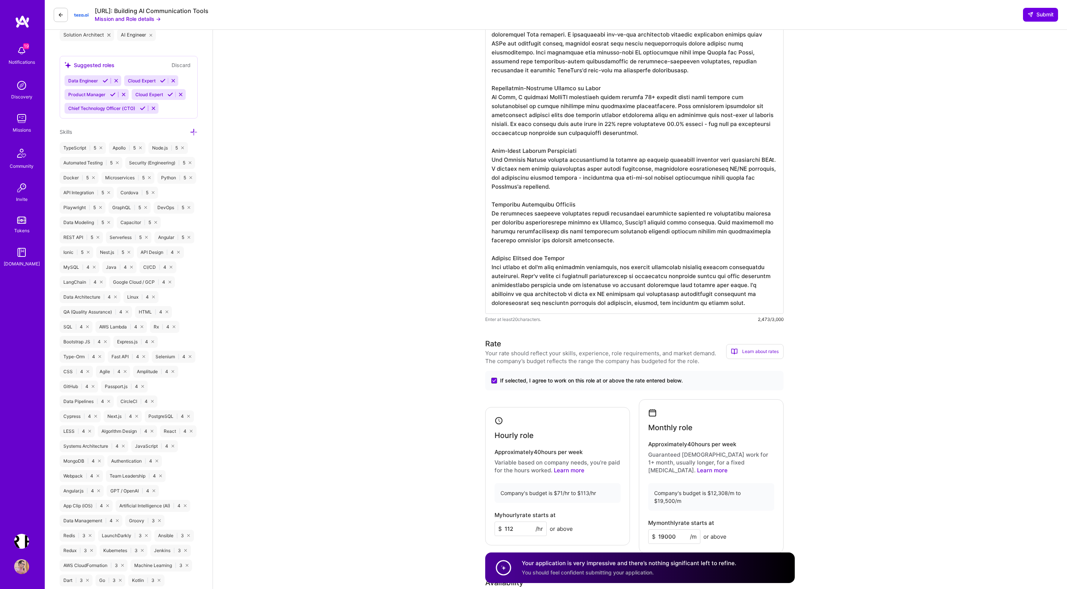
scroll to position [341, 0]
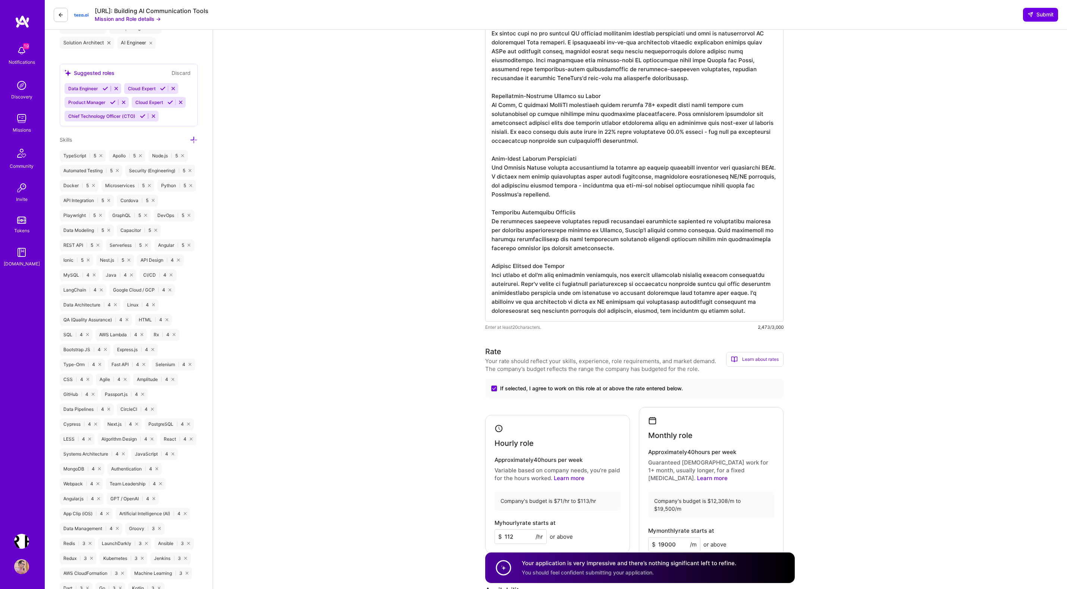
click at [559, 192] on textarea at bounding box center [634, 155] width 298 height 334
type textarea "My journey building AI-powered applications and scalable platforms aligns natur…"
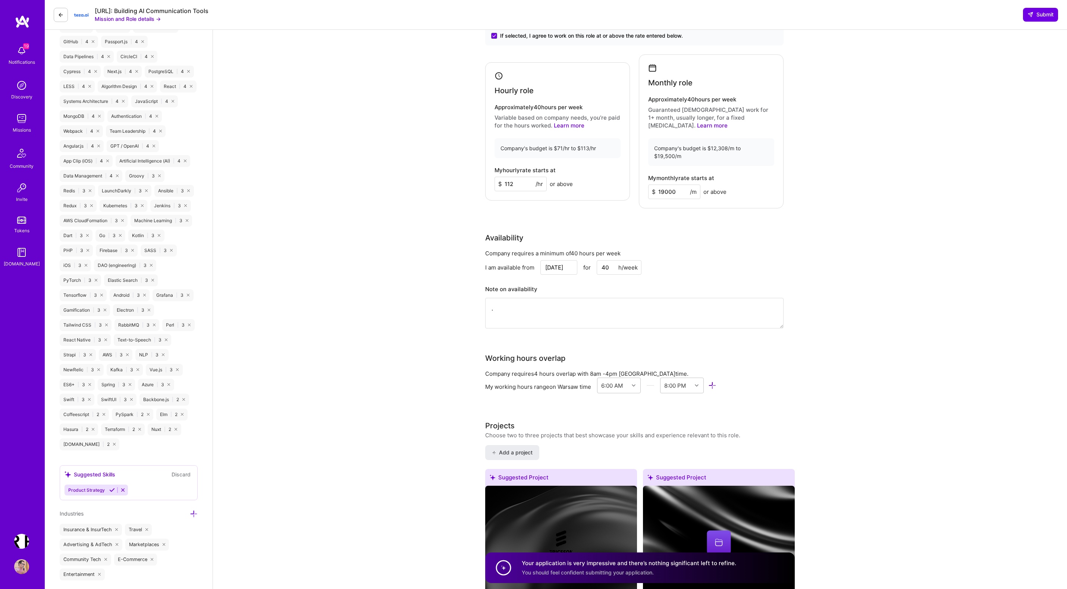
scroll to position [677, 0]
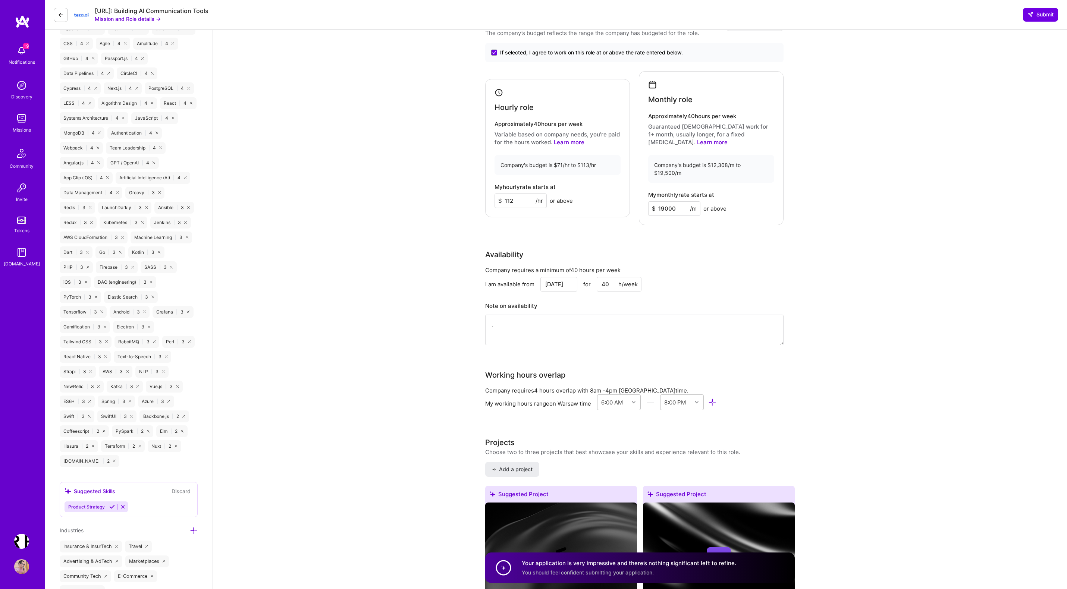
click at [518, 195] on input "112" at bounding box center [520, 201] width 52 height 15
type input "110"
click at [679, 201] on input "19000" at bounding box center [674, 208] width 52 height 15
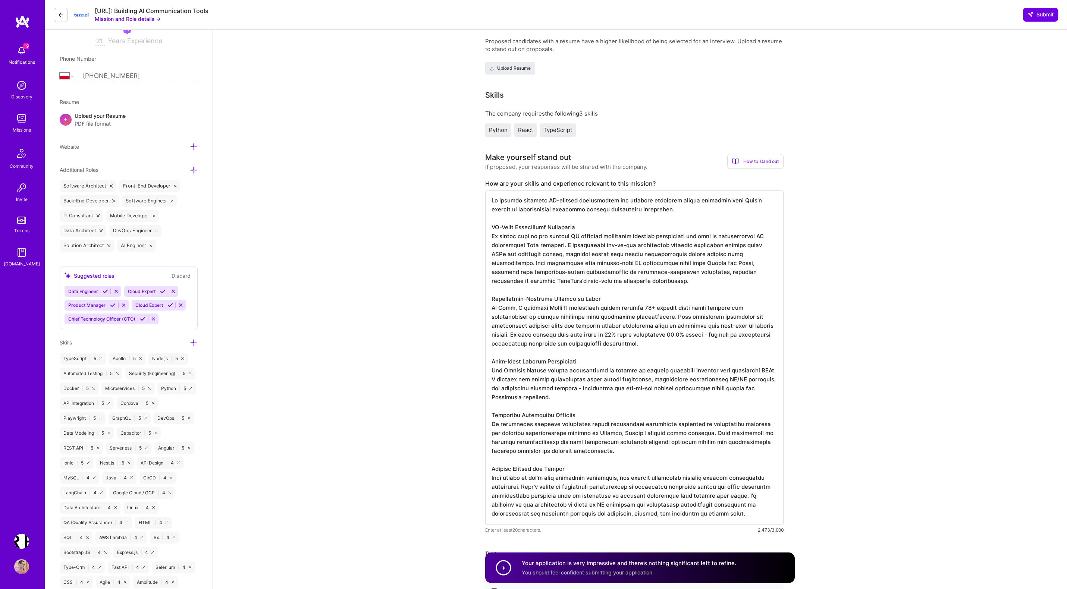
scroll to position [0, 0]
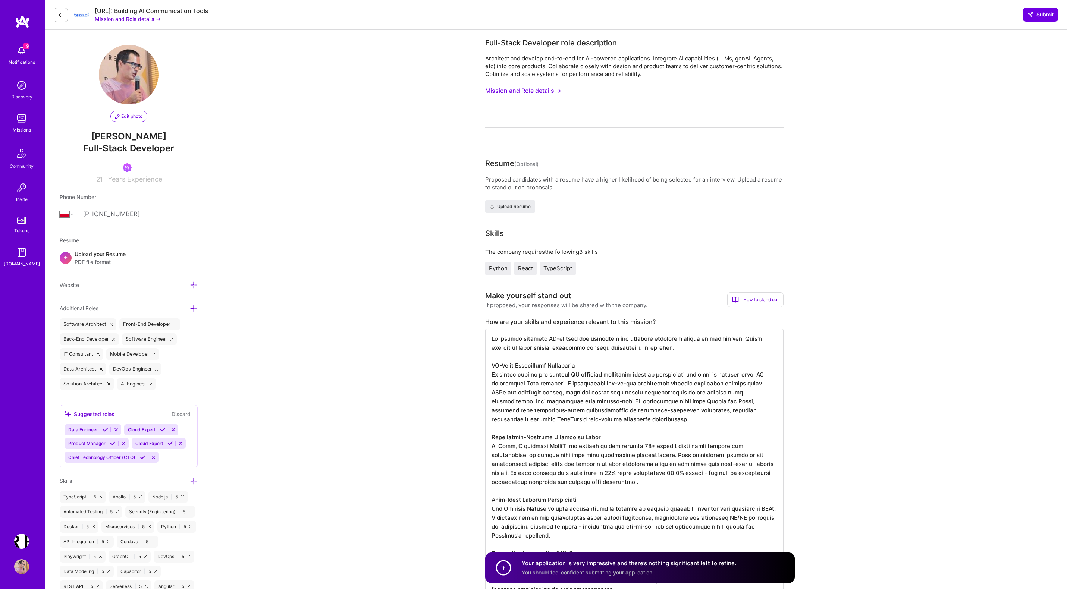
type input "18500"
click at [1039, 12] on span "Submit" at bounding box center [1040, 14] width 26 height 7
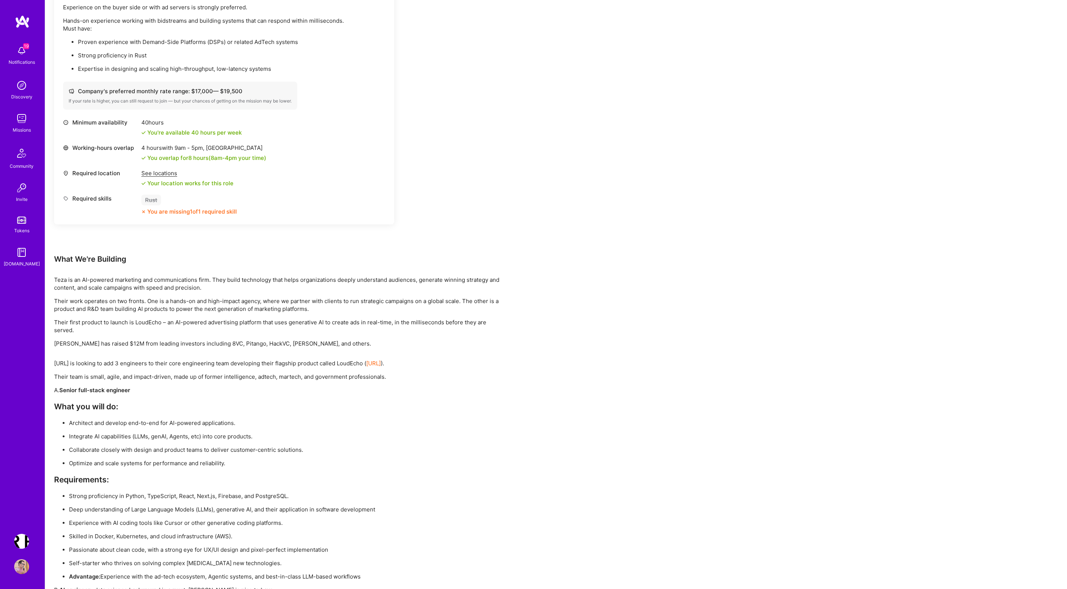
scroll to position [968, 0]
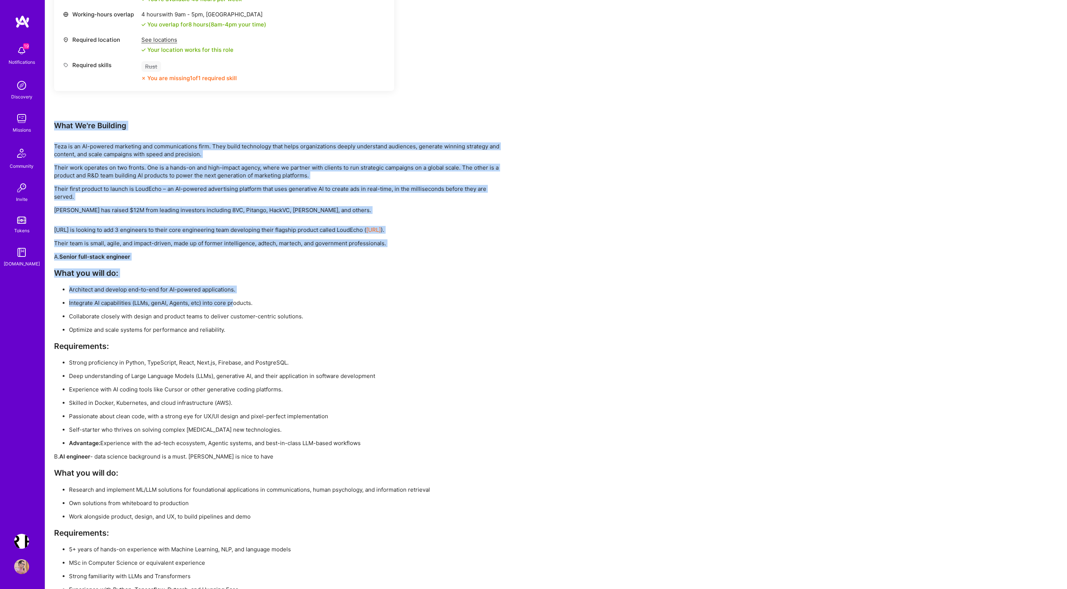
drag, startPoint x: 55, startPoint y: 125, endPoint x: 235, endPoint y: 304, distance: 253.9
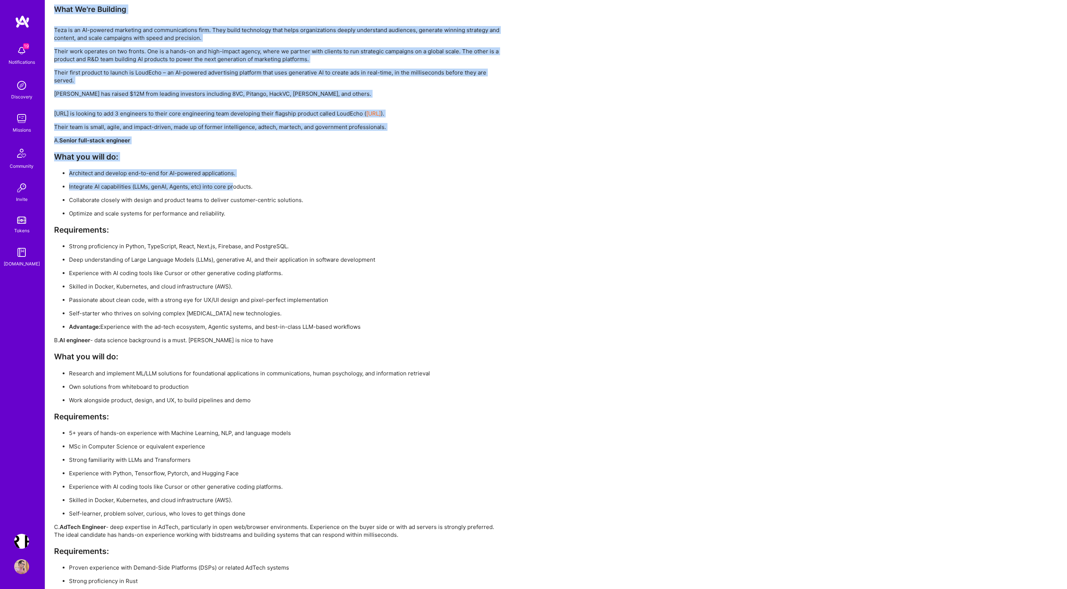
scroll to position [1117, 0]
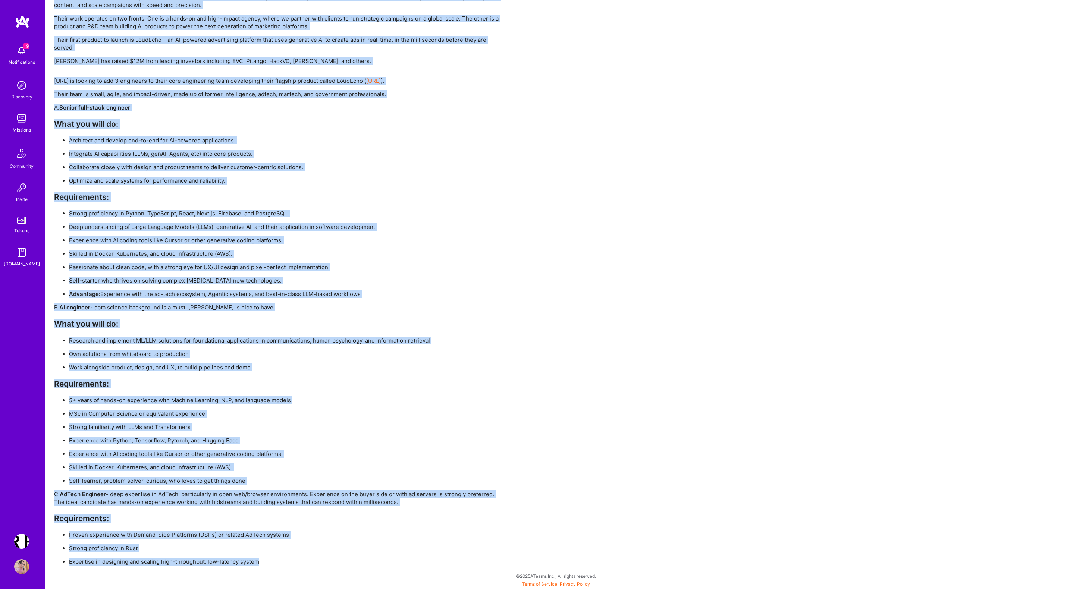
click at [282, 560] on p "Expertise in designing and scaling high-throughput, low-latency system" at bounding box center [285, 562] width 433 height 8
copy div "What We're Building Teza is an AI-powered marketing and communications firm. Th…"
click at [393, 270] on p "Passionate about clean code, with a strong eye for UX/UI design and pixel-perfe…" at bounding box center [285, 267] width 433 height 8
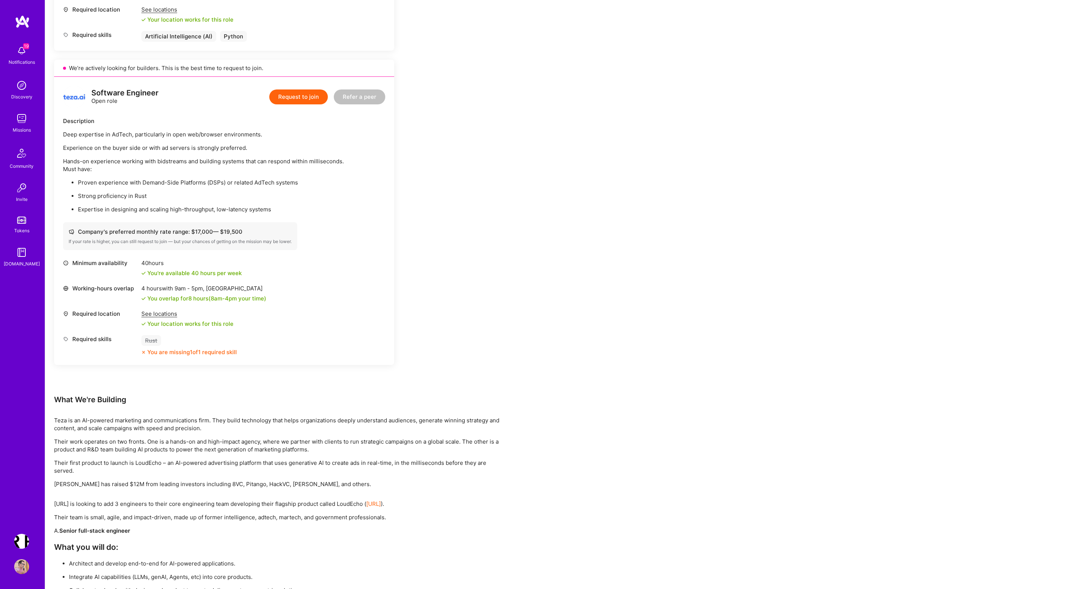
scroll to position [695, 0]
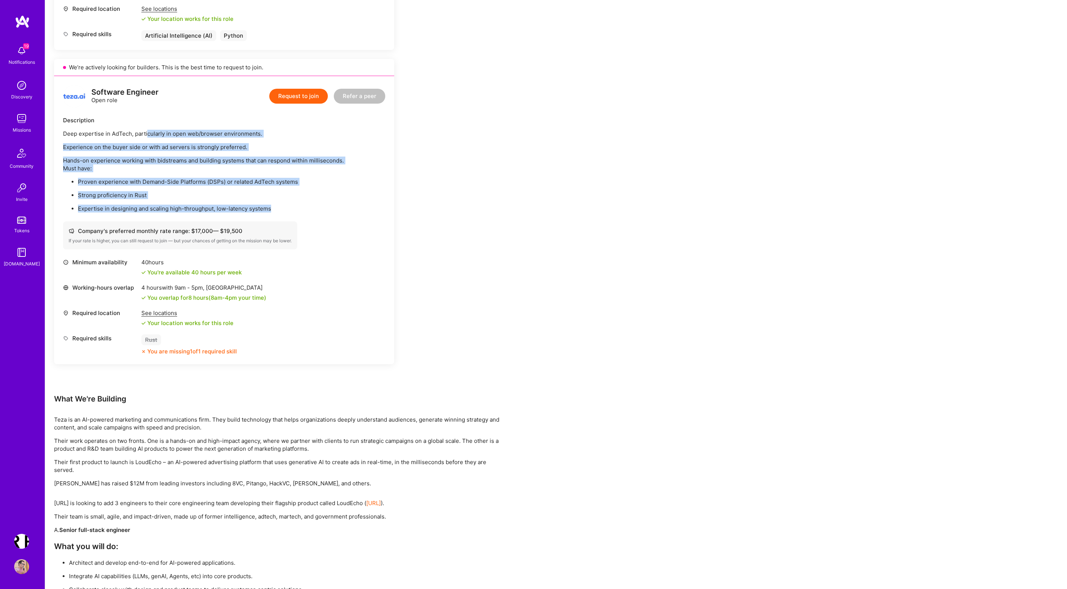
drag, startPoint x: 147, startPoint y: 132, endPoint x: 296, endPoint y: 232, distance: 179.8
click at [296, 232] on div "Software Engineer Open role Request to join Refer a peer Description Deep exper…" at bounding box center [224, 220] width 340 height 288
click at [496, 214] on div "Earn tokens for inviting a new A.Teamer to this mission Do you know the perfect…" at bounding box center [277, 201] width 447 height 1574
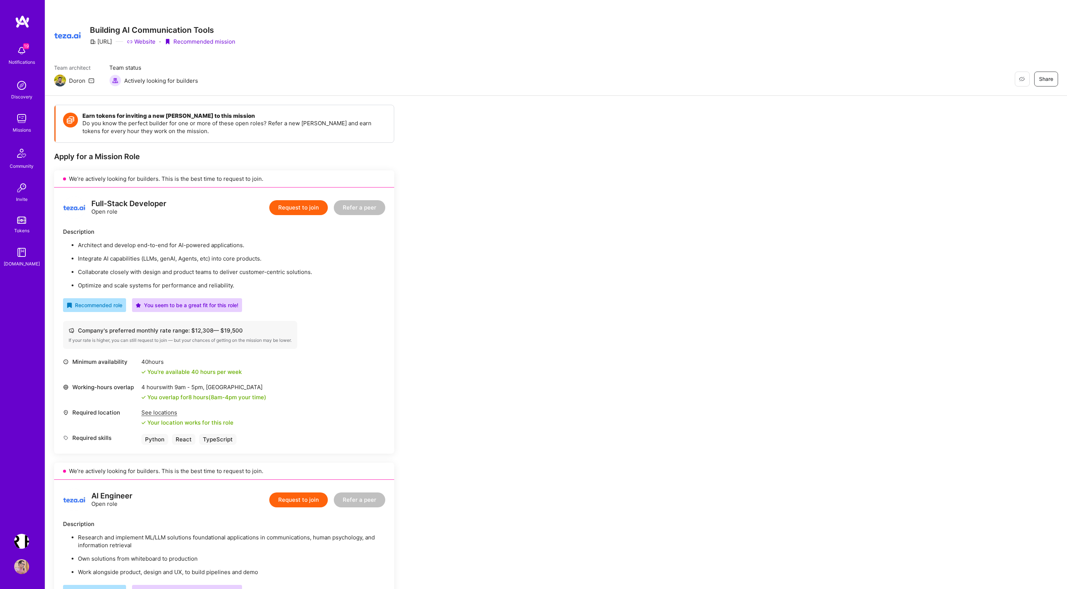
scroll to position [3, 0]
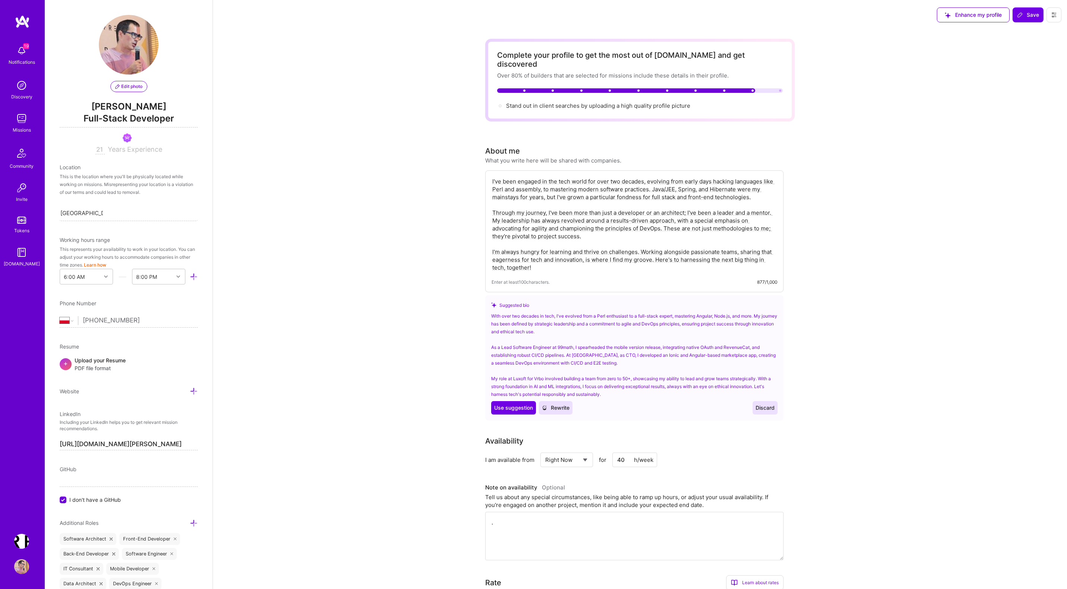
select select "PL"
select select "Right Now"
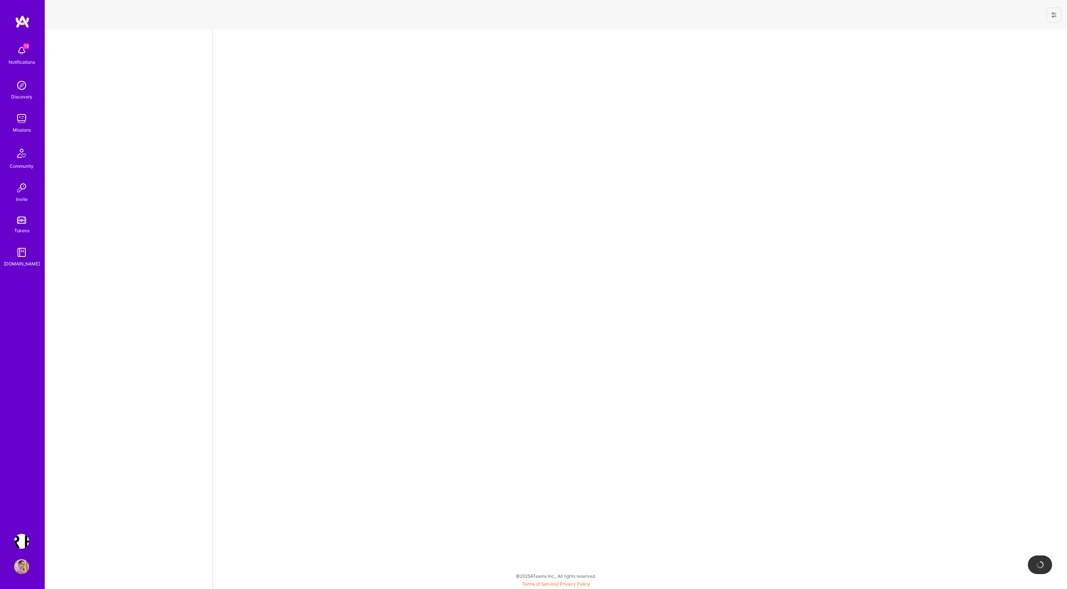
select select "PL"
